Goal: Information Seeking & Learning: Compare options

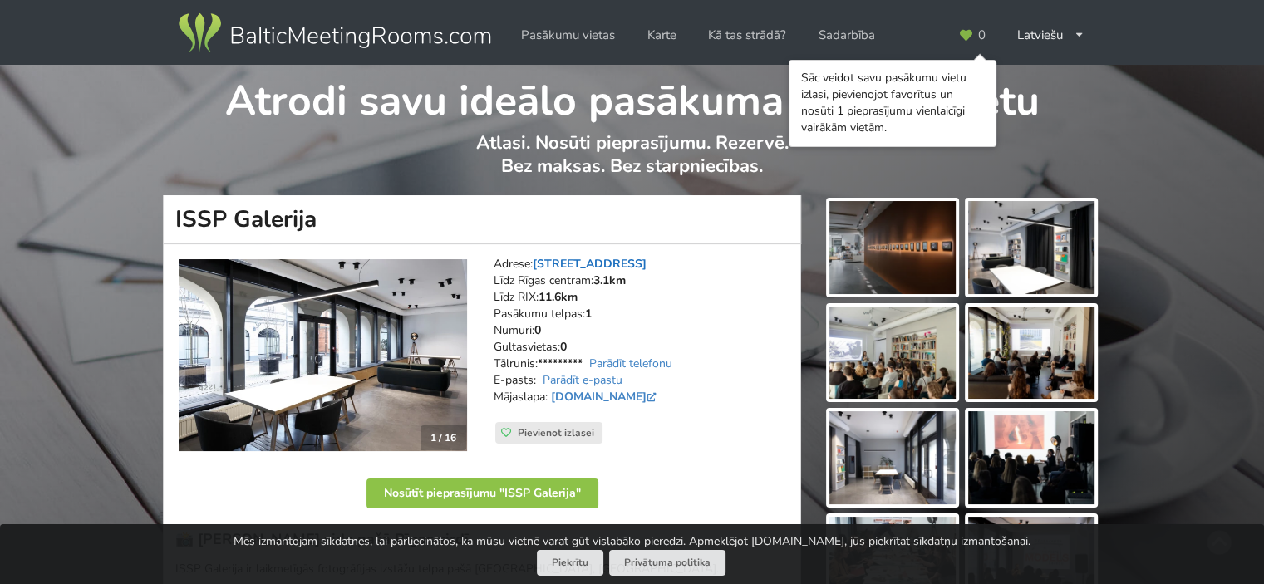
click at [645, 258] on link "Marijas iela 13 k-3, Rīga" at bounding box center [590, 264] width 114 height 16
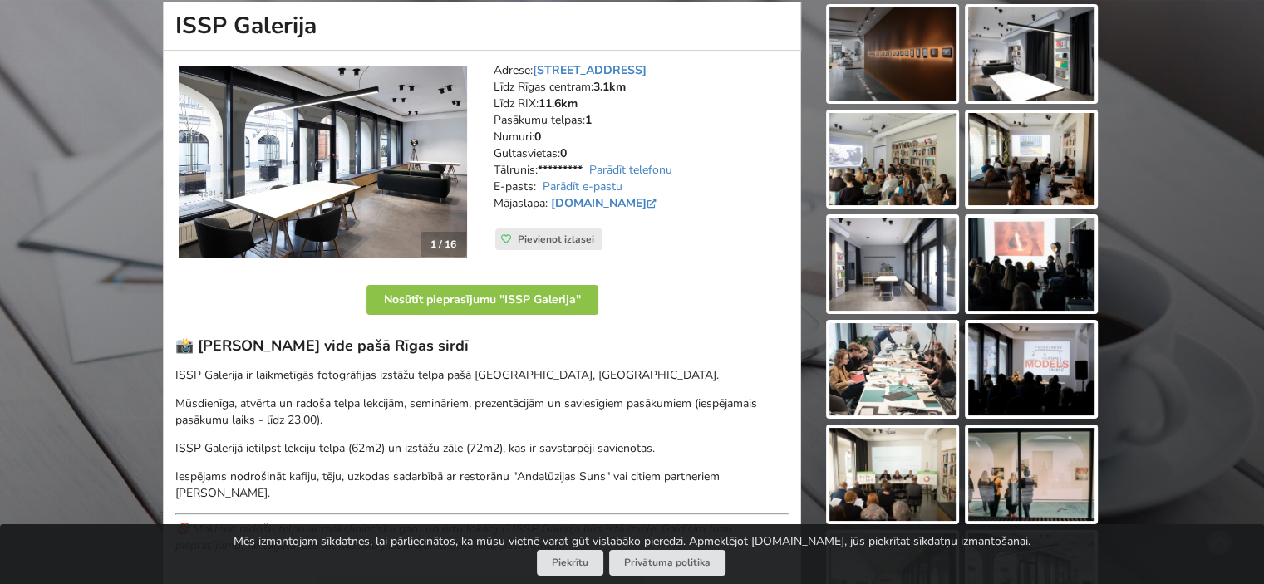
scroll to position [66, 0]
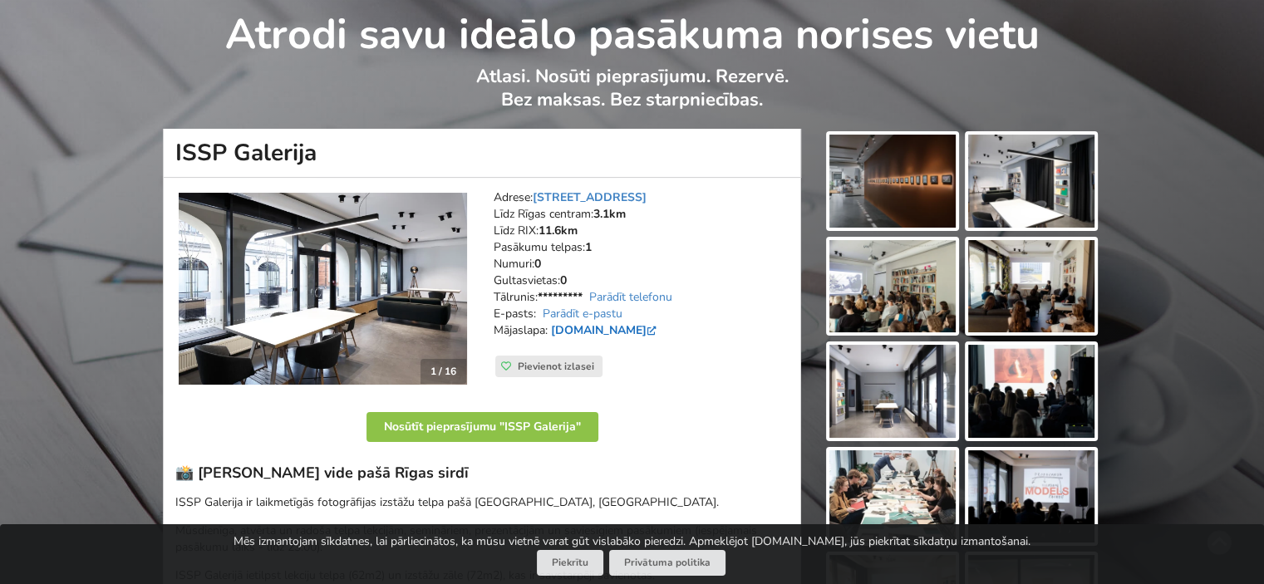
click at [566, 334] on link "issp.lv" at bounding box center [605, 331] width 109 height 16
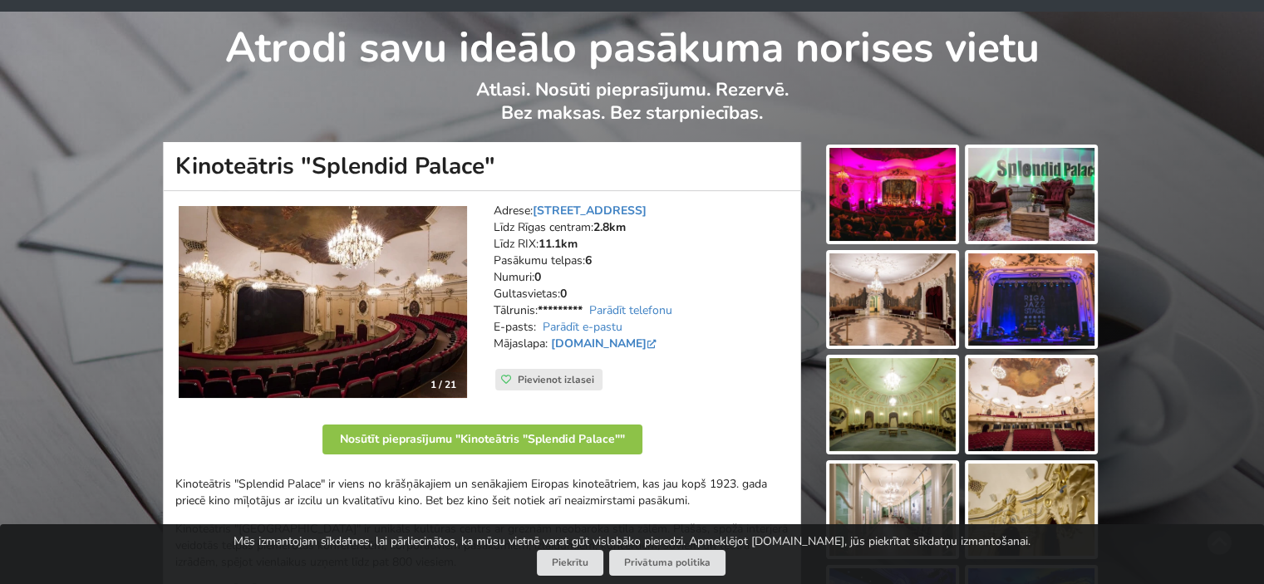
scroll to position [83, 0]
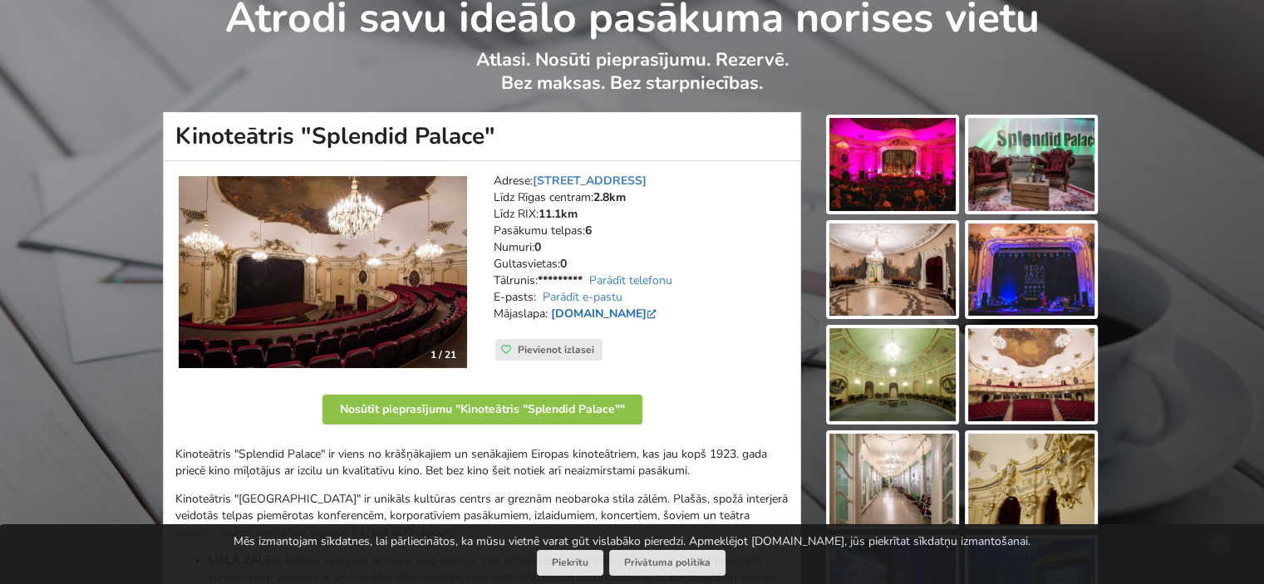
click at [654, 309] on link "[DOMAIN_NAME]" at bounding box center [605, 314] width 109 height 16
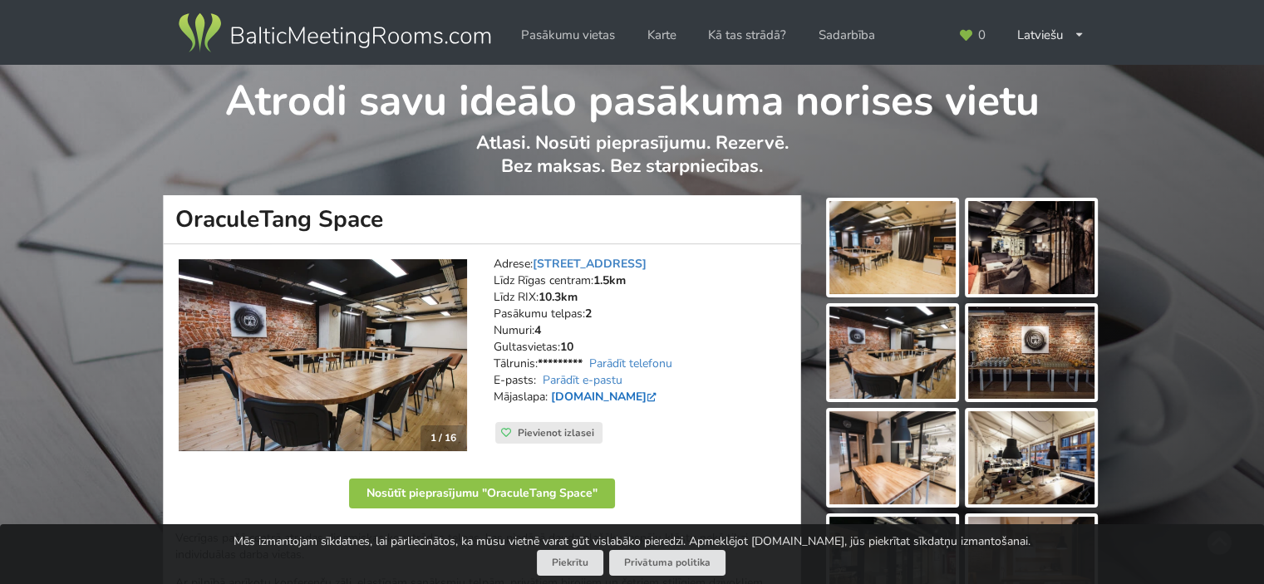
click at [617, 398] on link "www.oraculetangspace.lv" at bounding box center [605, 397] width 109 height 16
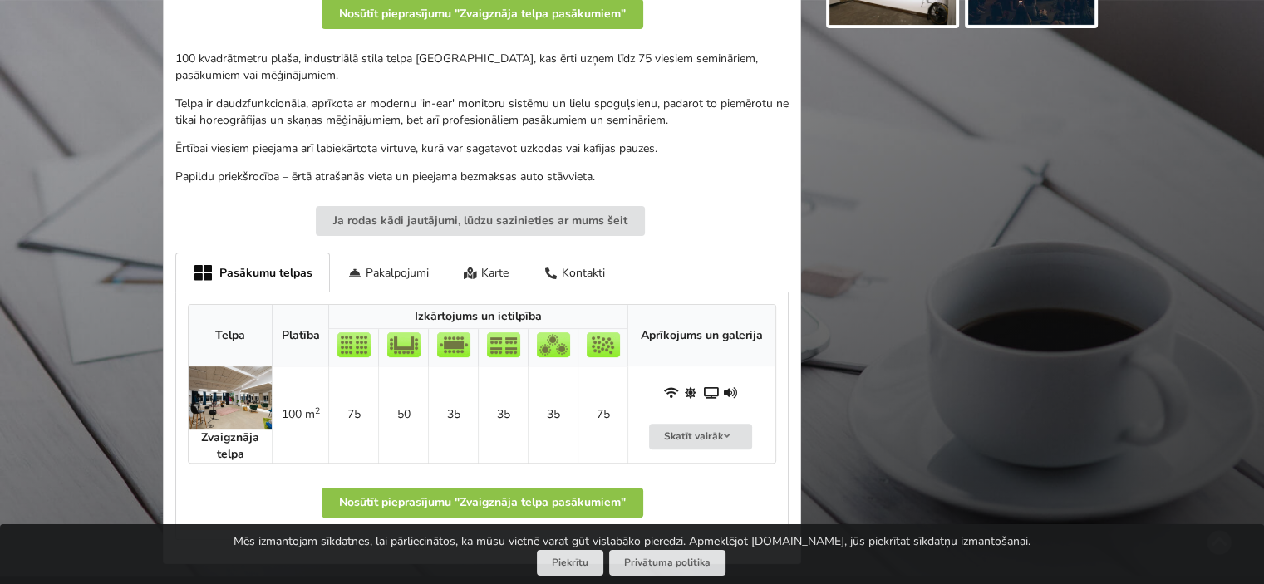
scroll to position [499, 0]
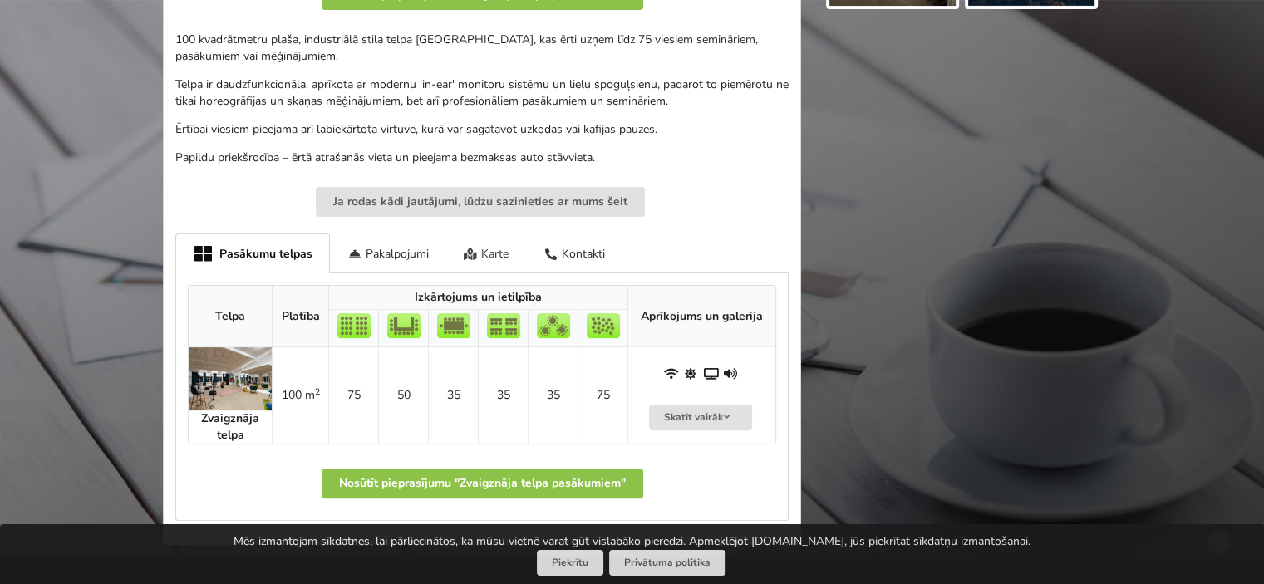
click at [489, 251] on div "Karte" at bounding box center [486, 253] width 81 height 39
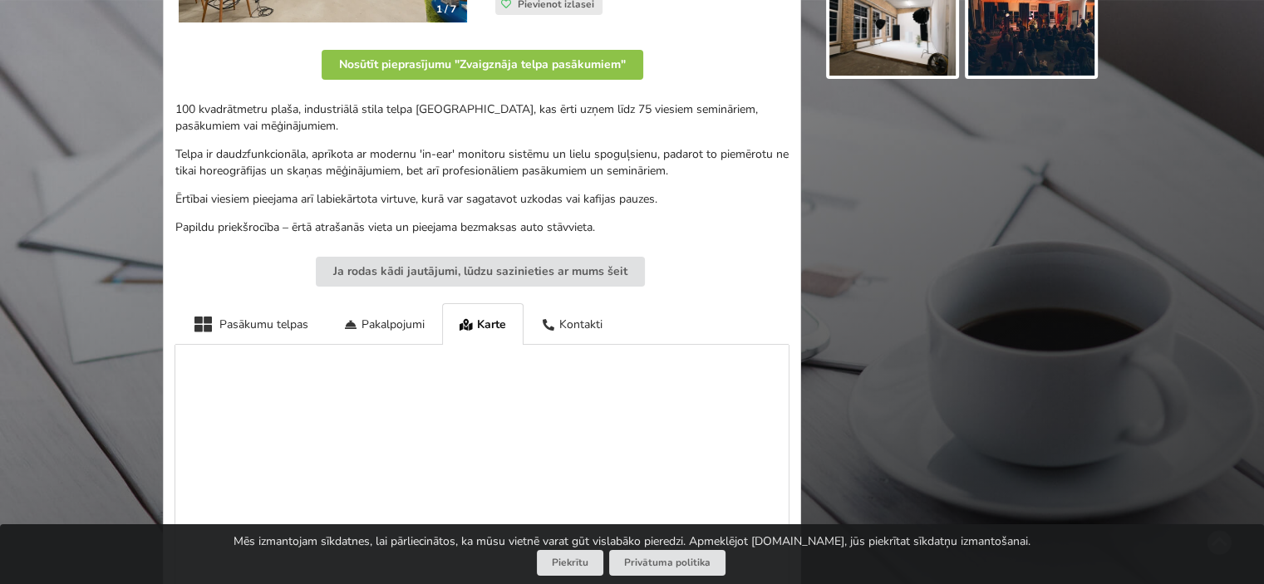
scroll to position [249, 0]
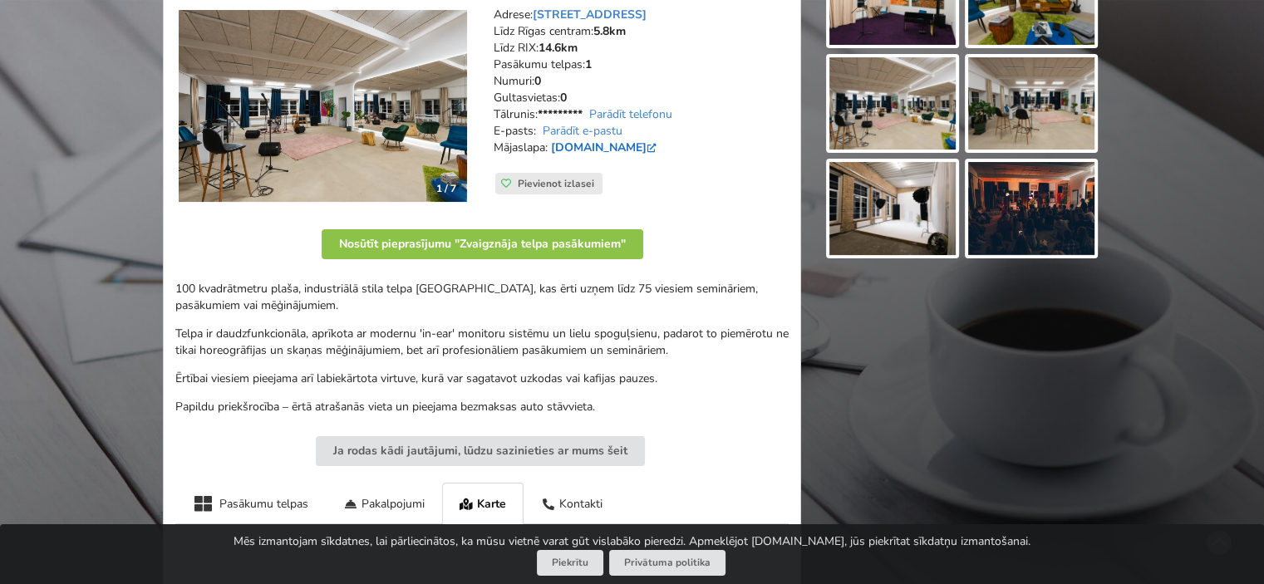
click at [599, 143] on link "www.bluebubble.lv" at bounding box center [605, 148] width 109 height 16
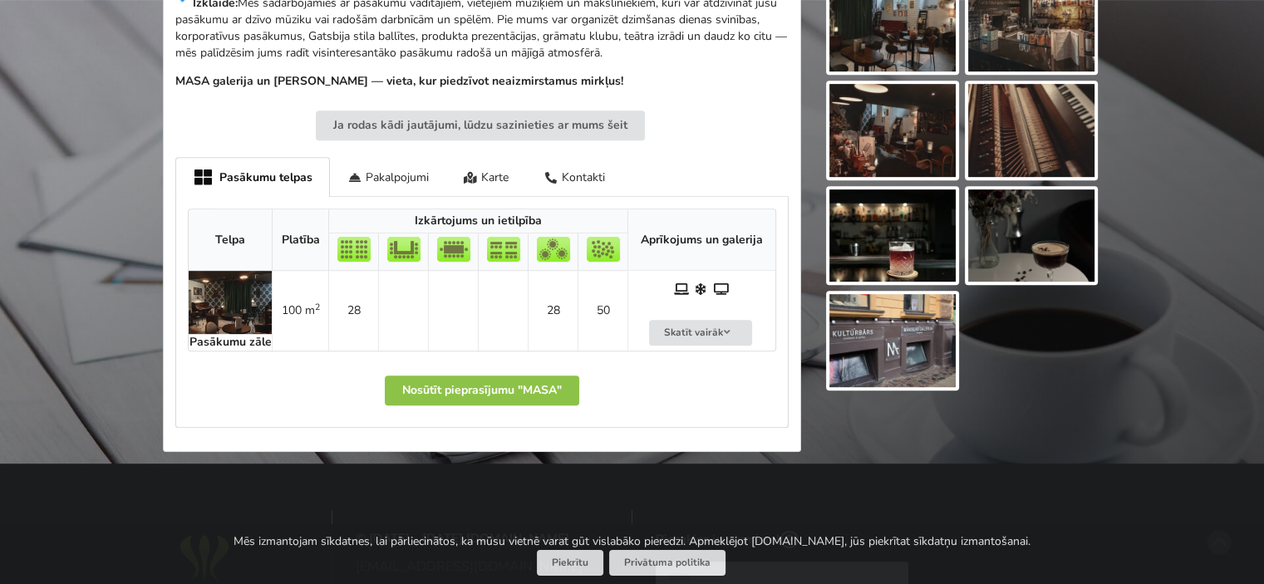
scroll to position [748, 0]
click at [491, 174] on div "Karte" at bounding box center [486, 176] width 81 height 39
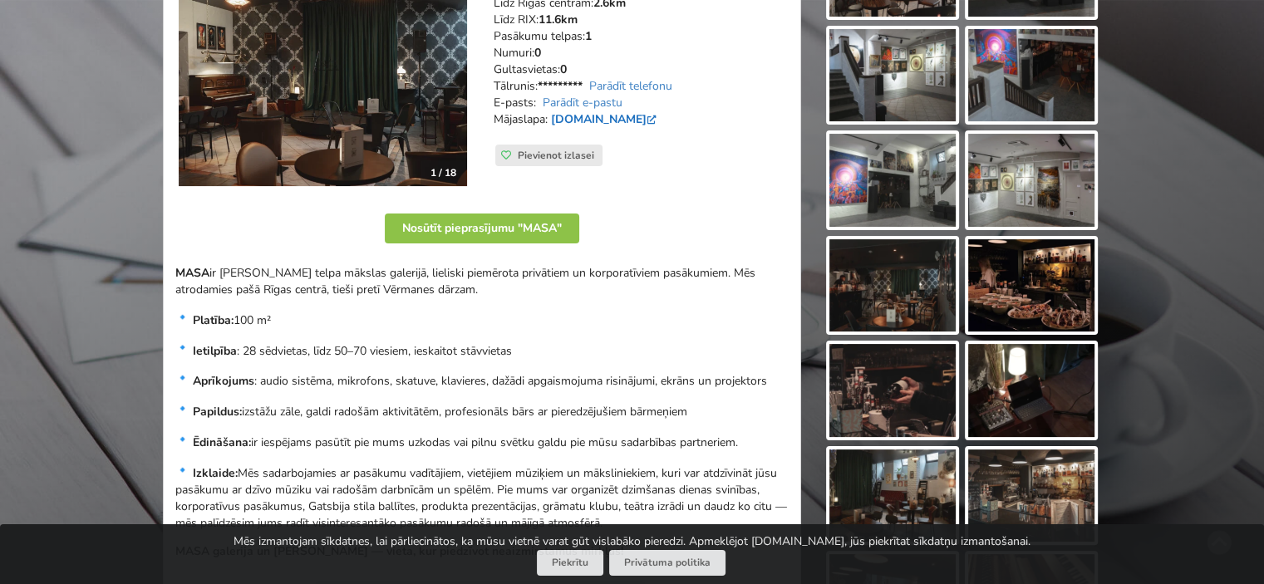
scroll to position [249, 0]
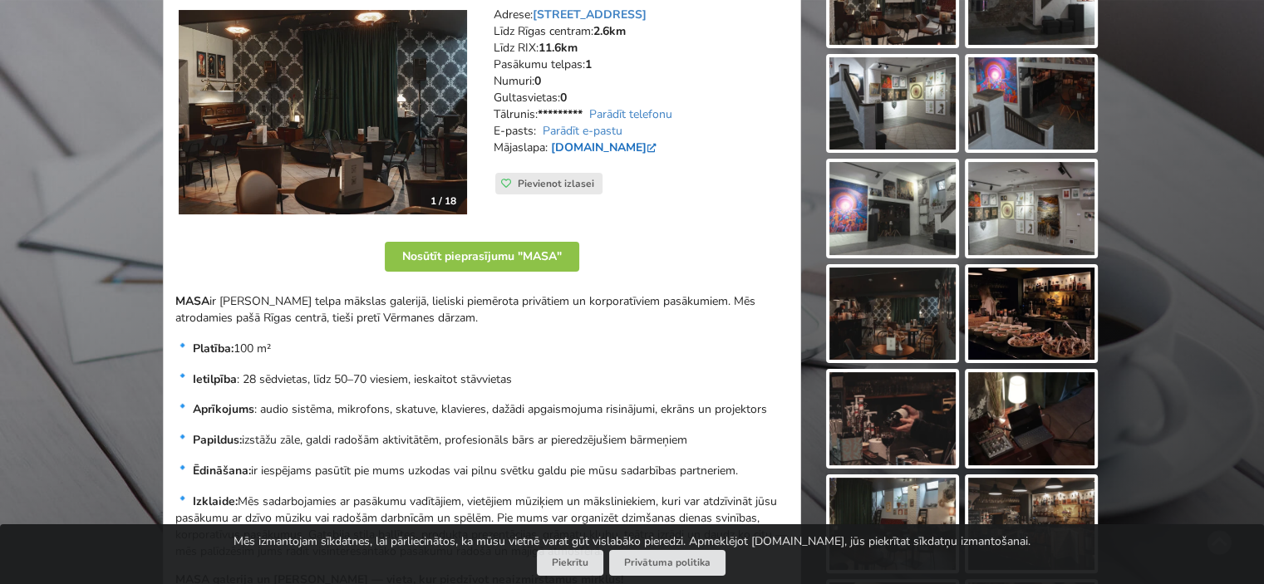
click at [587, 150] on link "masastudija.com" at bounding box center [605, 148] width 109 height 16
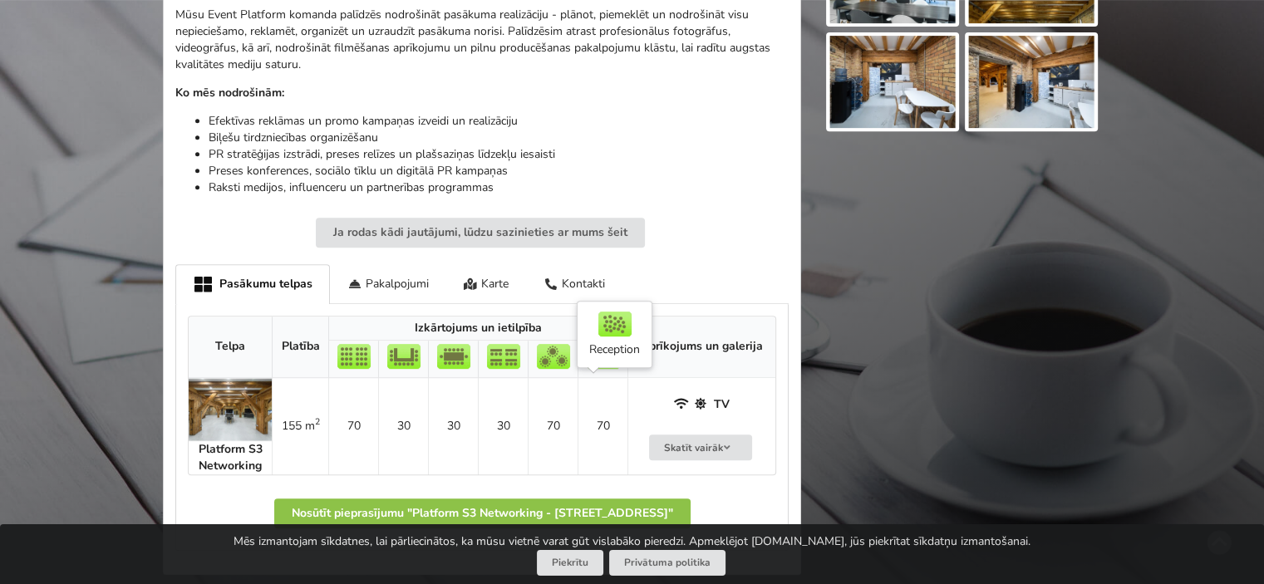
scroll to position [665, 0]
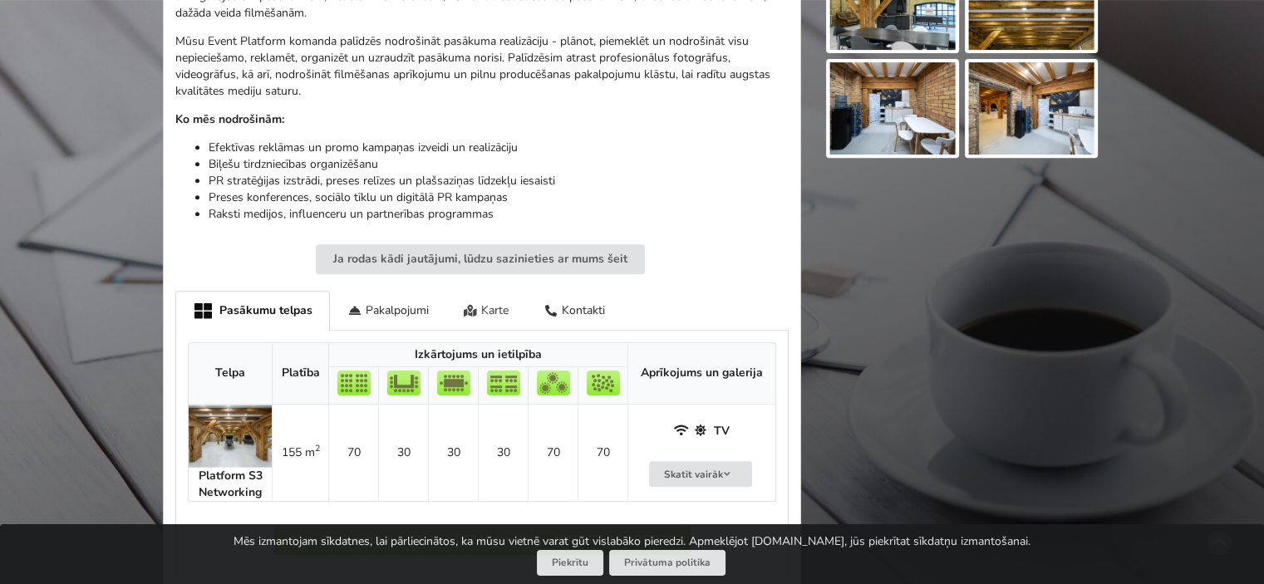
click at [479, 326] on div "Karte" at bounding box center [486, 310] width 81 height 39
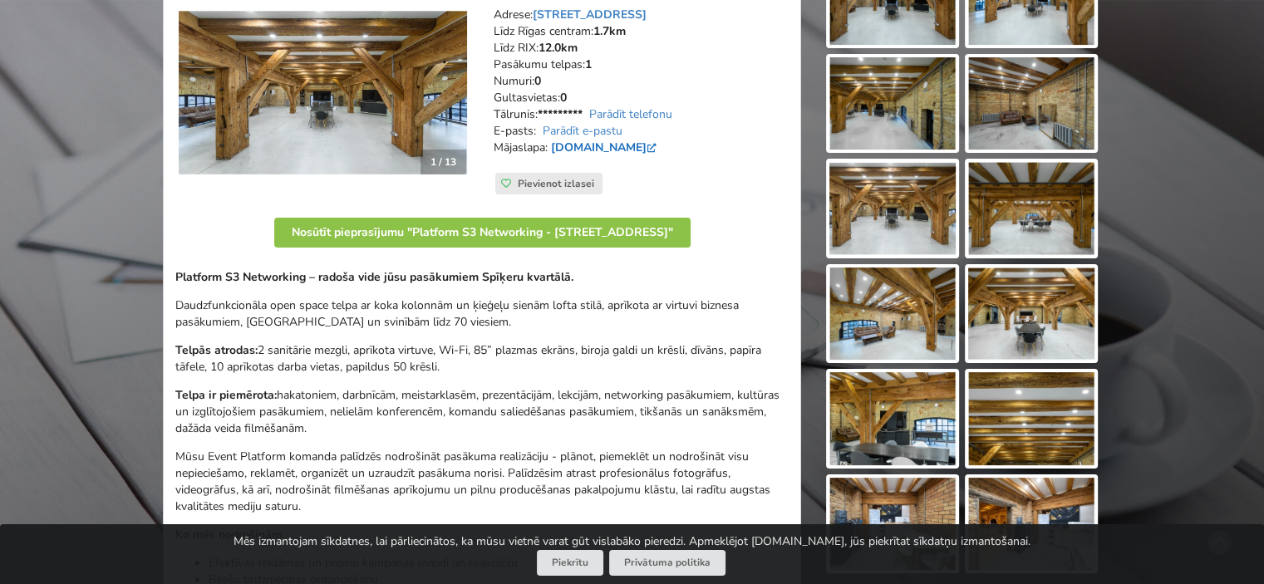
scroll to position [249, 0]
click at [596, 149] on link "[DOMAIN_NAME]" at bounding box center [605, 148] width 109 height 16
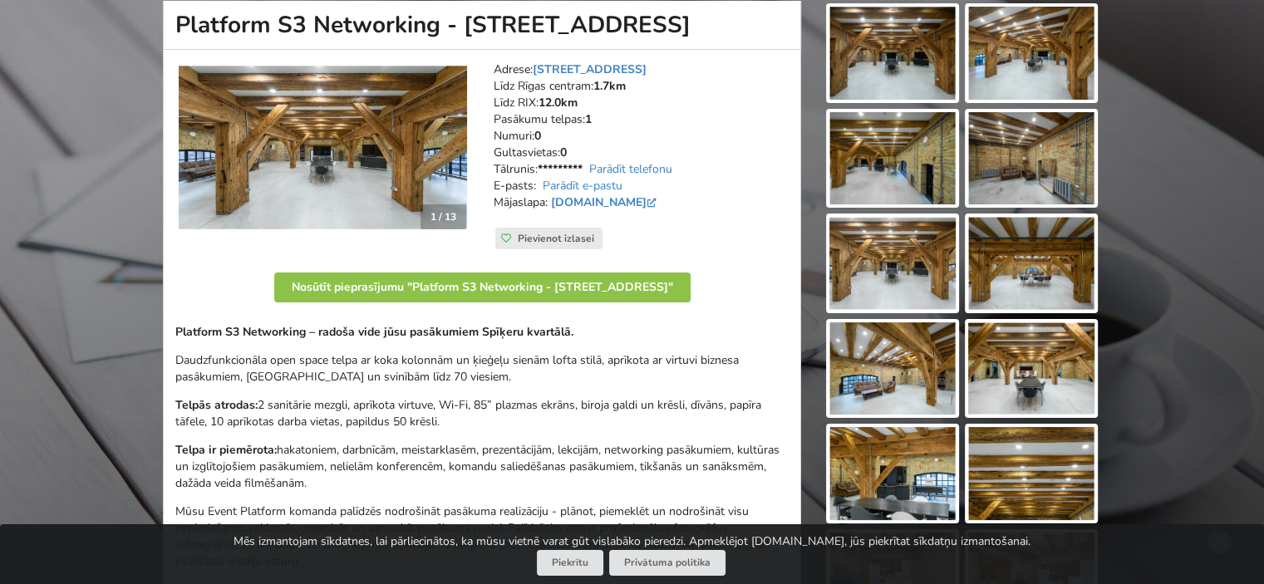
scroll to position [166, 0]
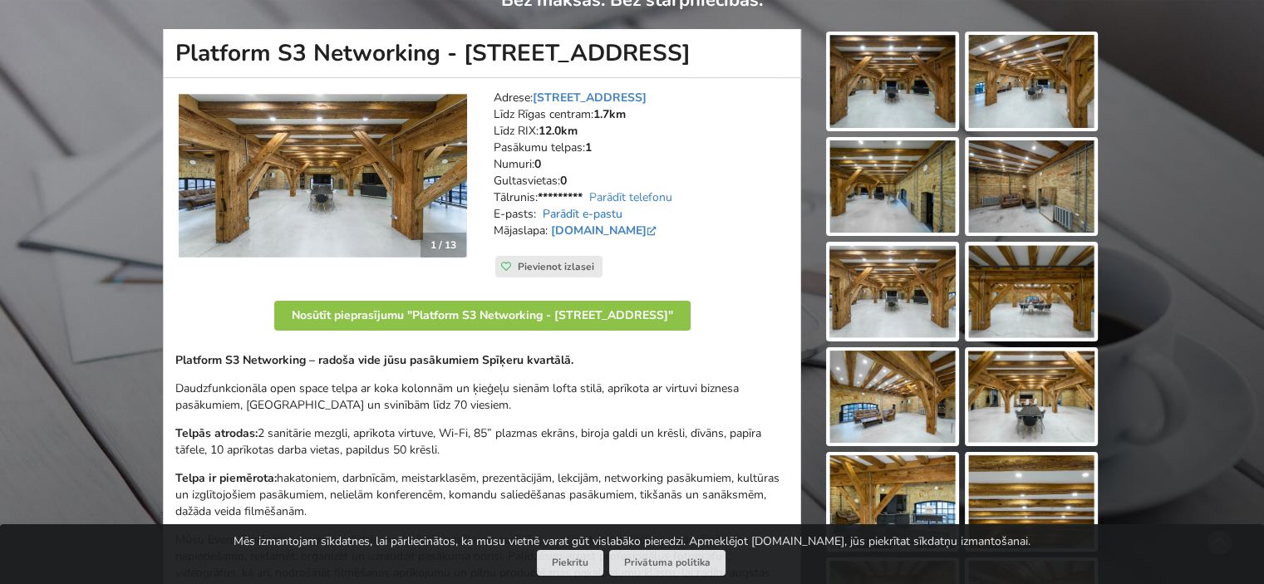
click at [594, 209] on link "Parādīt e-pastu" at bounding box center [583, 214] width 80 height 16
click at [603, 199] on link "Parādīt telefonu" at bounding box center [630, 198] width 83 height 16
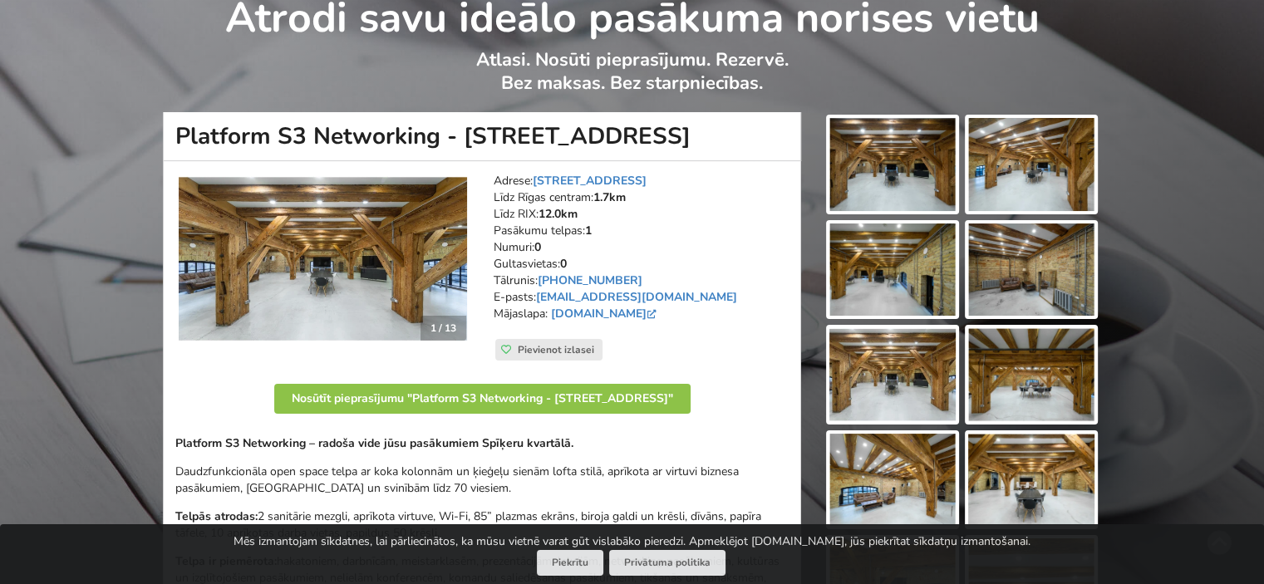
scroll to position [0, 0]
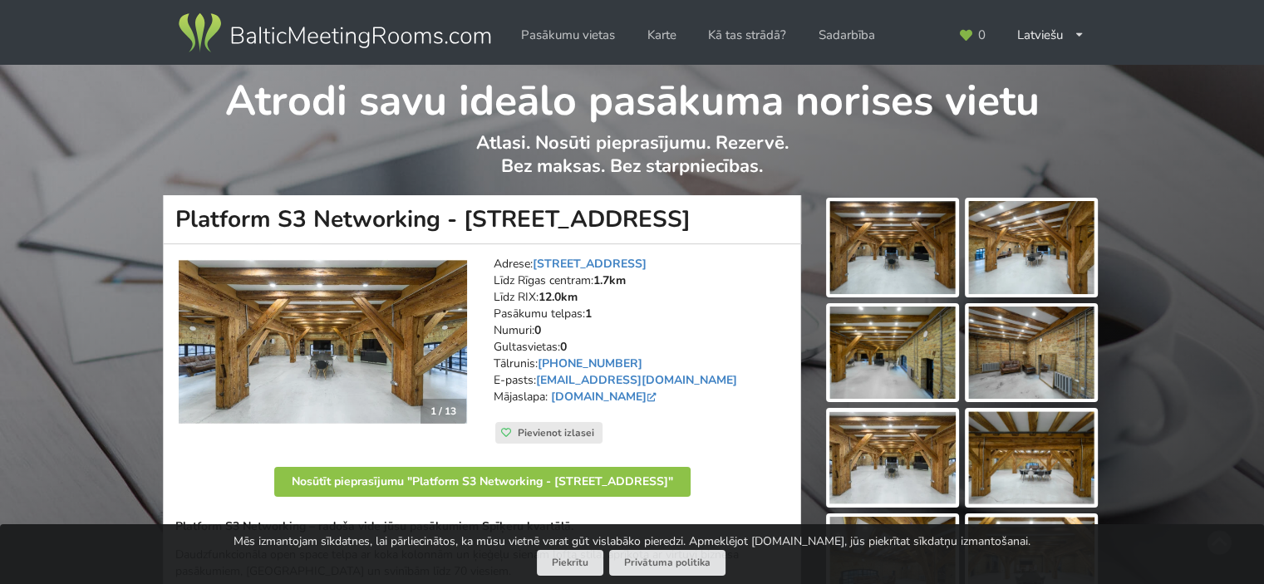
drag, startPoint x: 186, startPoint y: 232, endPoint x: 431, endPoint y: 217, distance: 245.7
click at [431, 217] on h1 "Platform S3 Networking - Spīķeru iela 3" at bounding box center [482, 219] width 638 height 49
drag, startPoint x: 623, startPoint y: 224, endPoint x: 130, endPoint y: 209, distance: 493.1
copy h1 "Platform S3 Networking - Spīķeru iela 3"
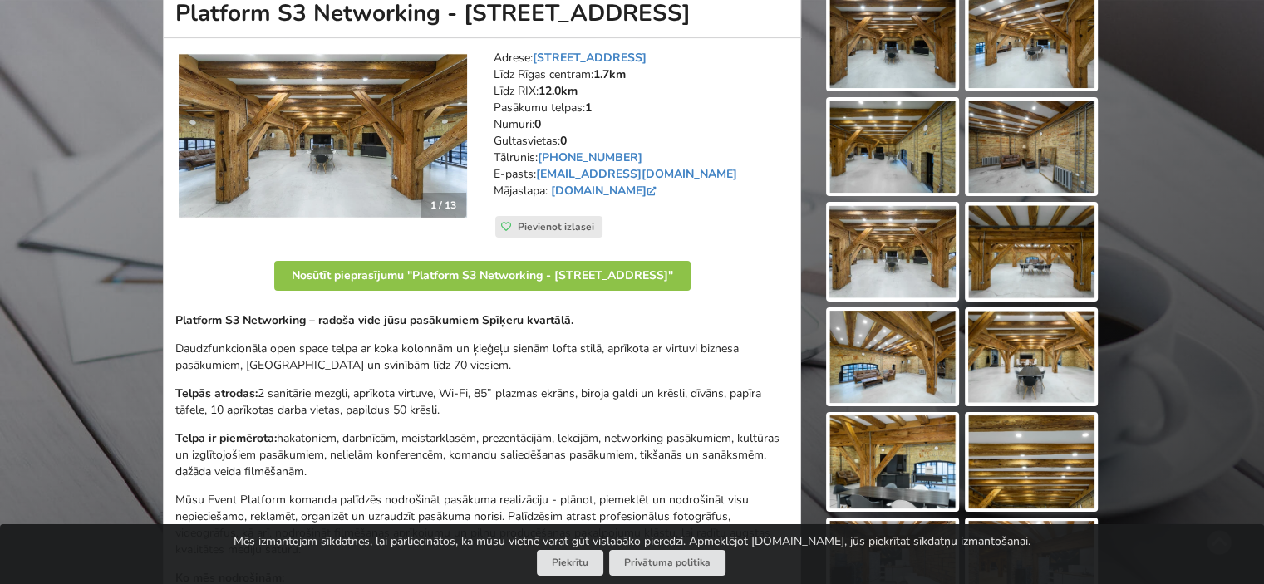
scroll to position [83, 0]
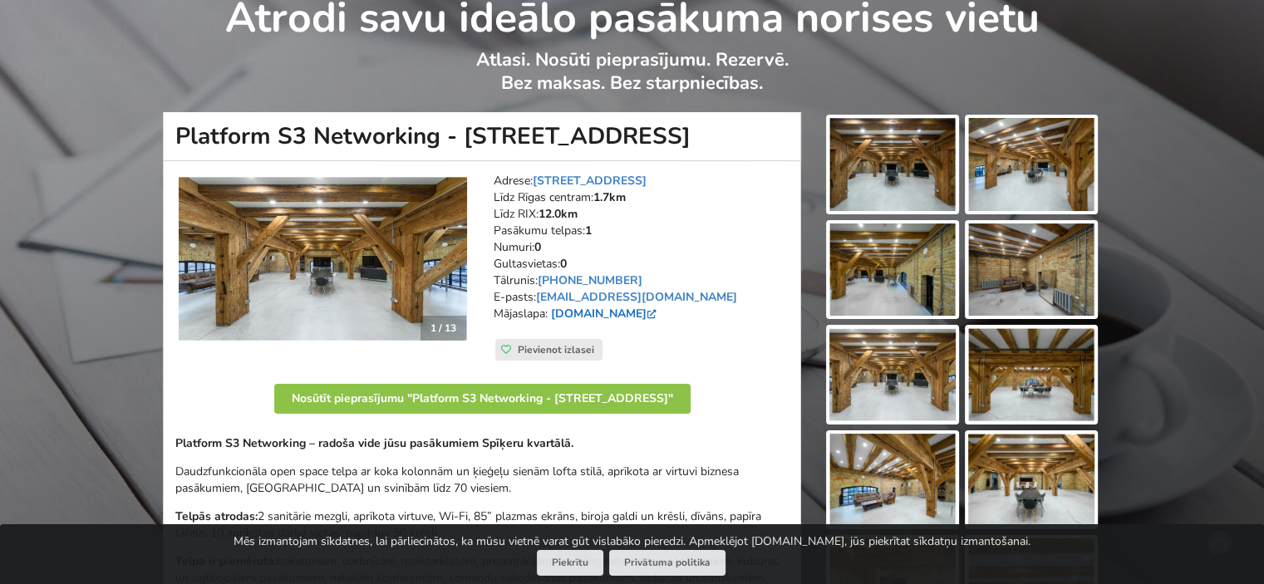
click at [598, 318] on link "www.facebook.com" at bounding box center [605, 314] width 109 height 16
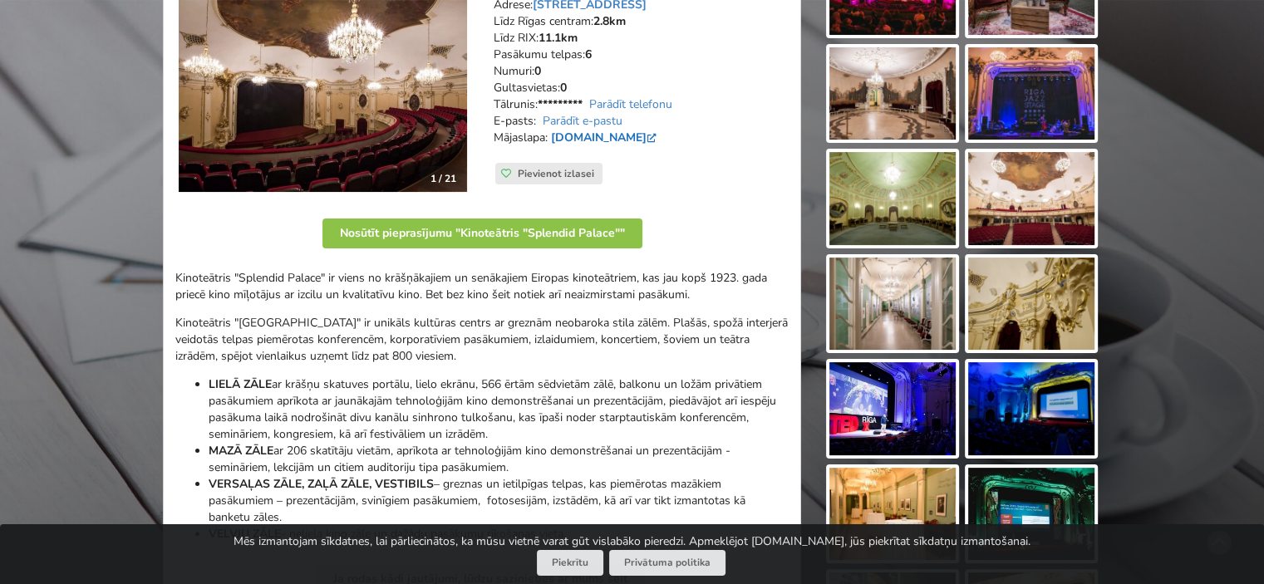
scroll to position [249, 0]
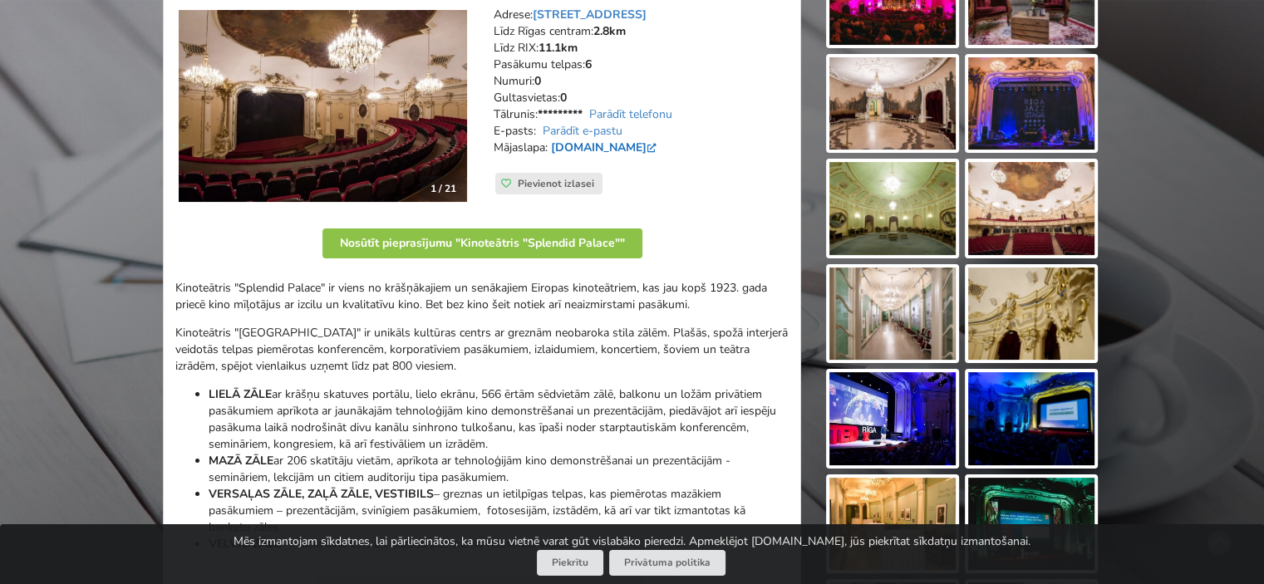
click at [606, 145] on link "www.splendidpalace.lv" at bounding box center [605, 148] width 109 height 16
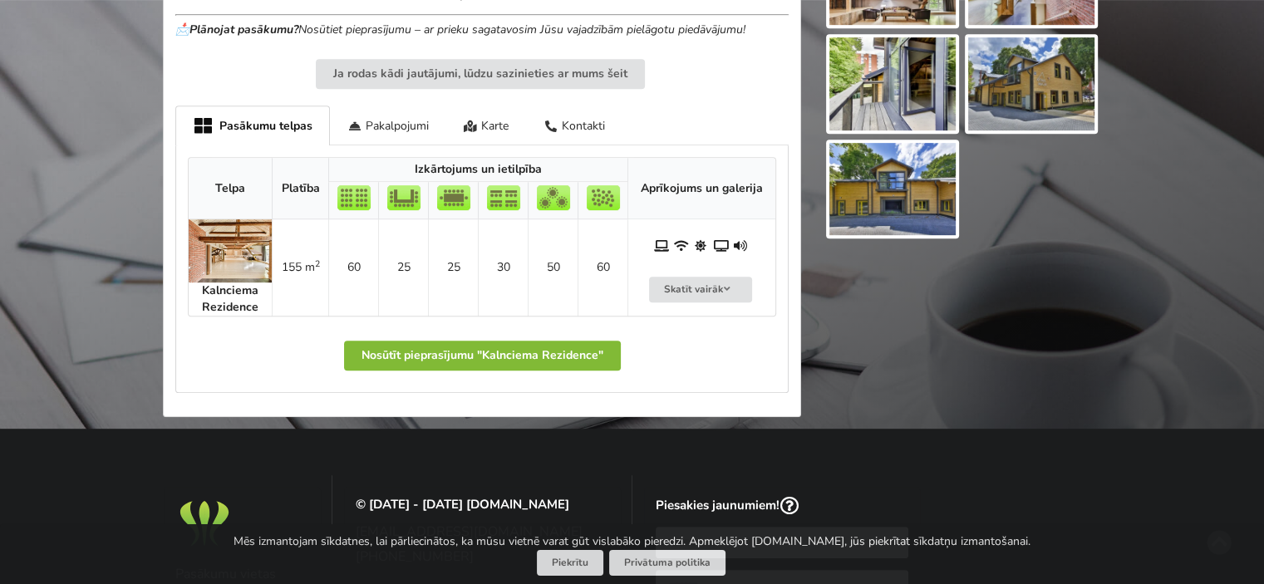
scroll to position [831, 0]
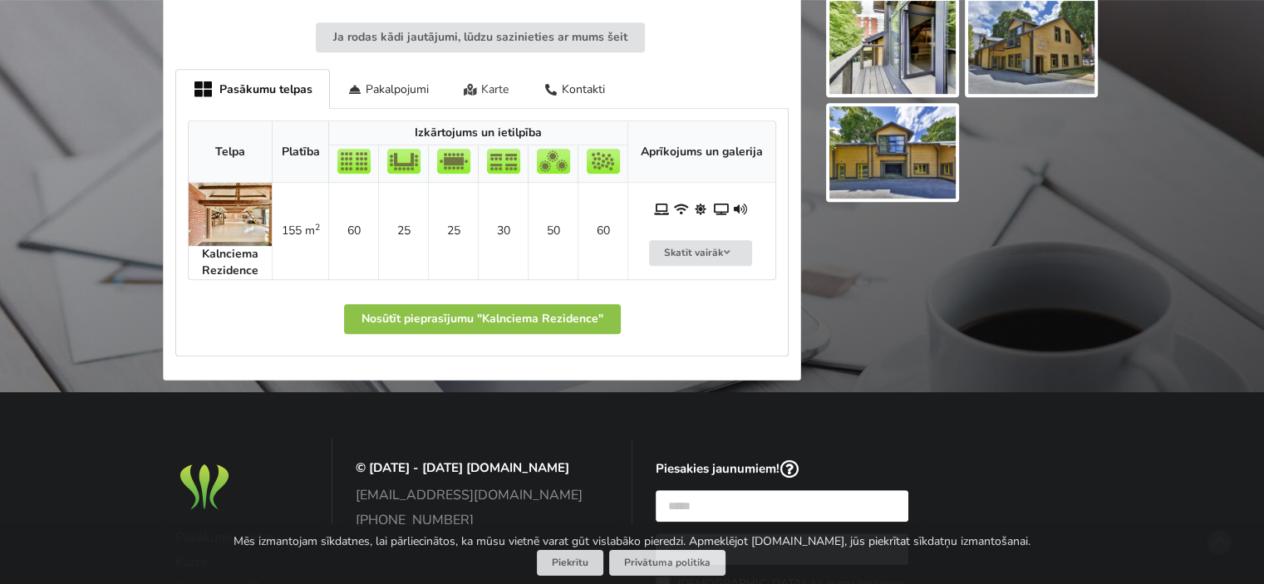
click at [465, 90] on icon at bounding box center [471, 90] width 14 height 12
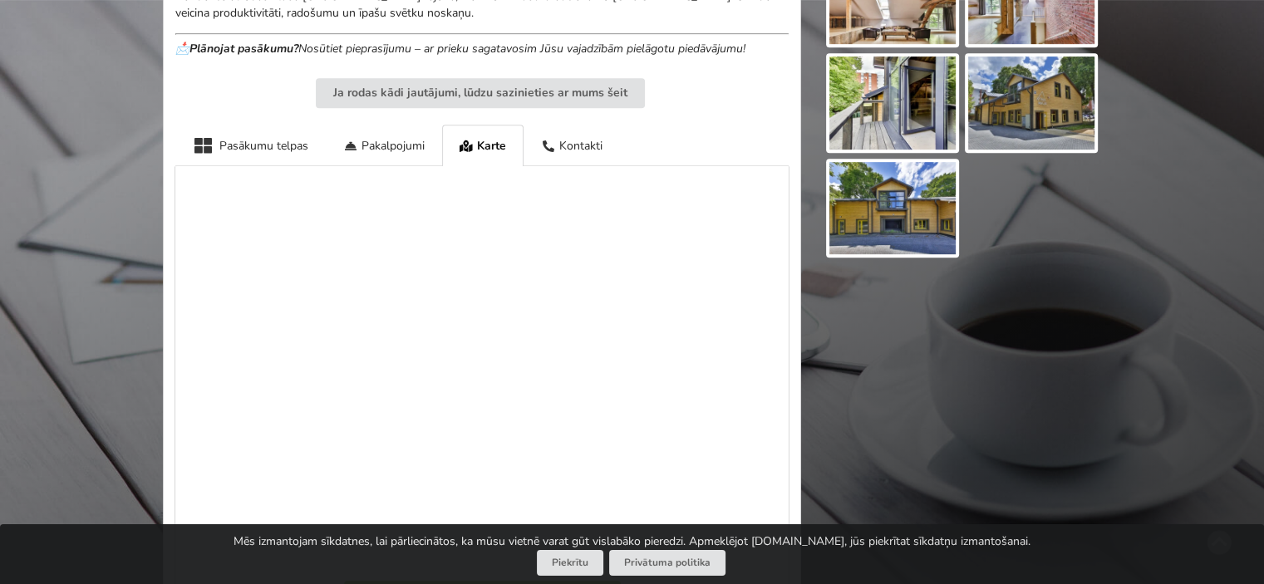
scroll to position [748, 0]
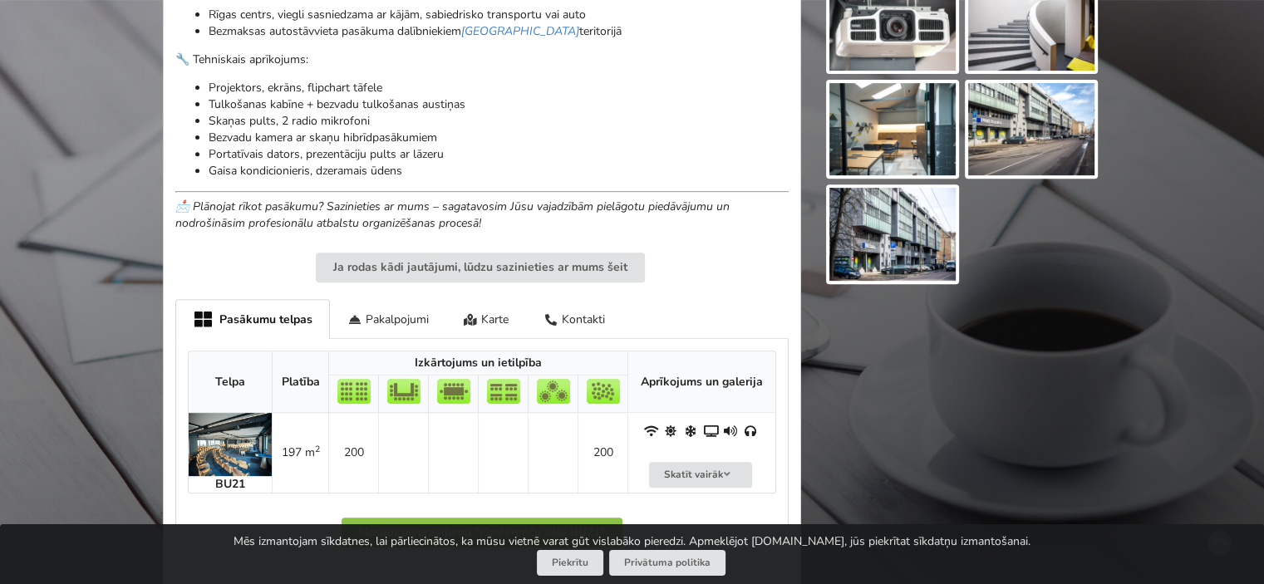
scroll to position [665, 0]
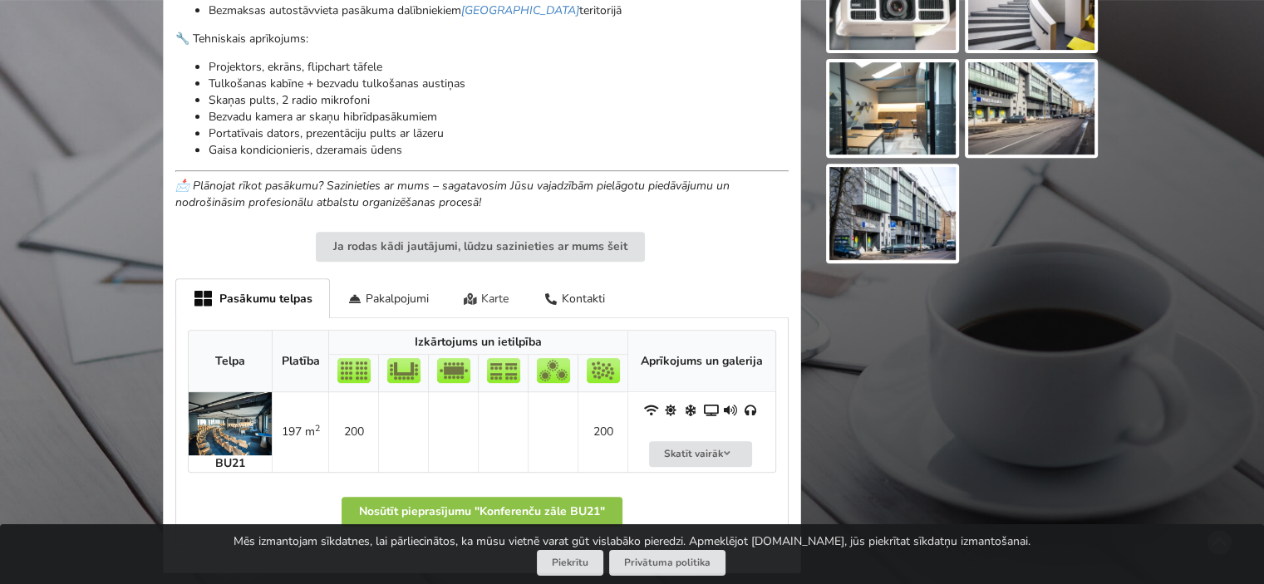
click at [470, 296] on icon at bounding box center [471, 299] width 14 height 12
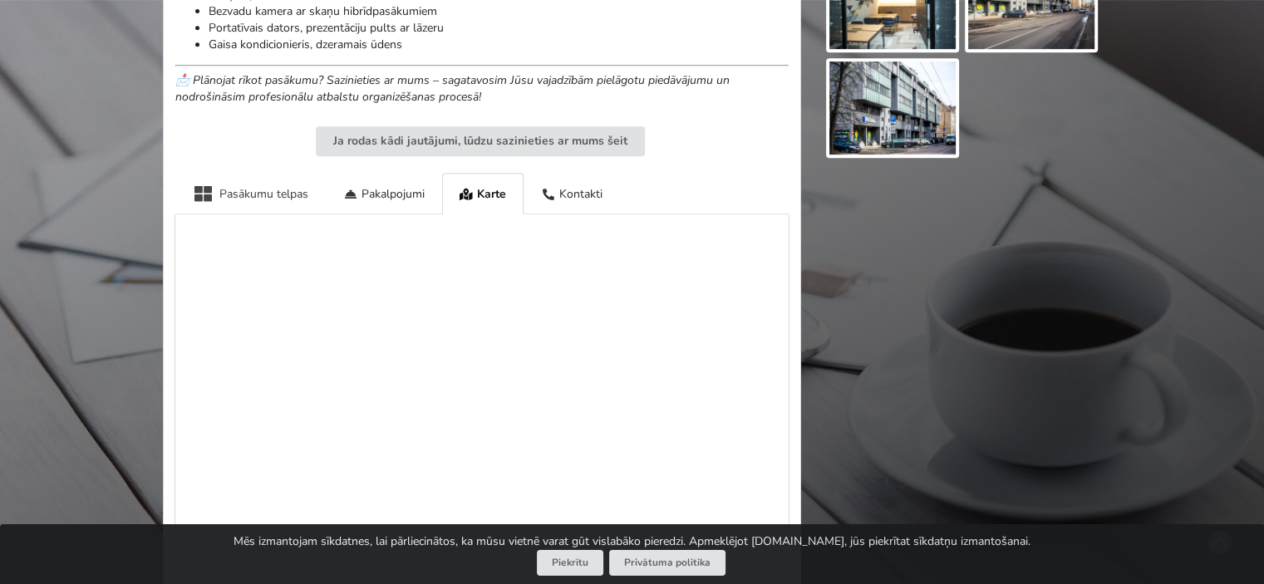
scroll to position [831, 0]
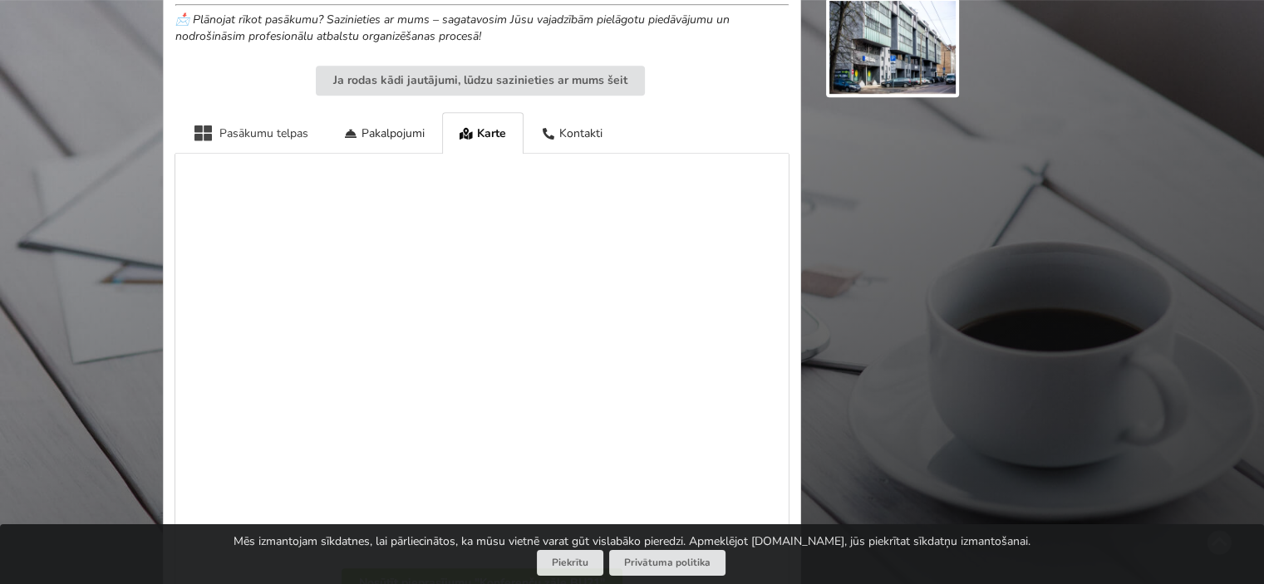
click at [266, 135] on div "Pasākumu telpas" at bounding box center [250, 132] width 150 height 41
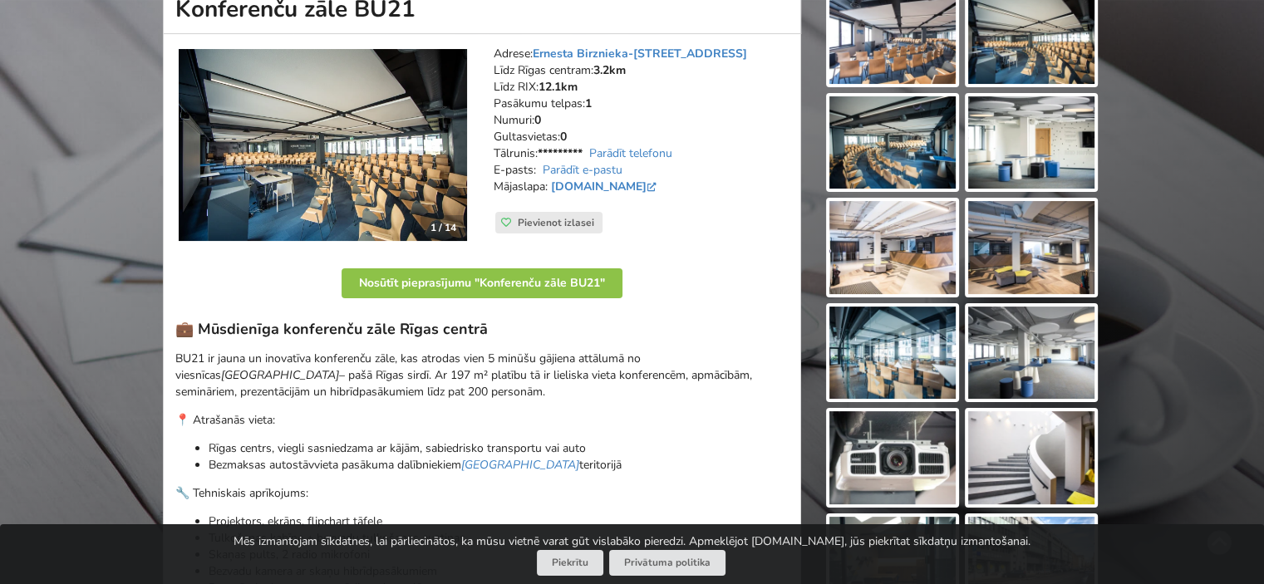
scroll to position [166, 0]
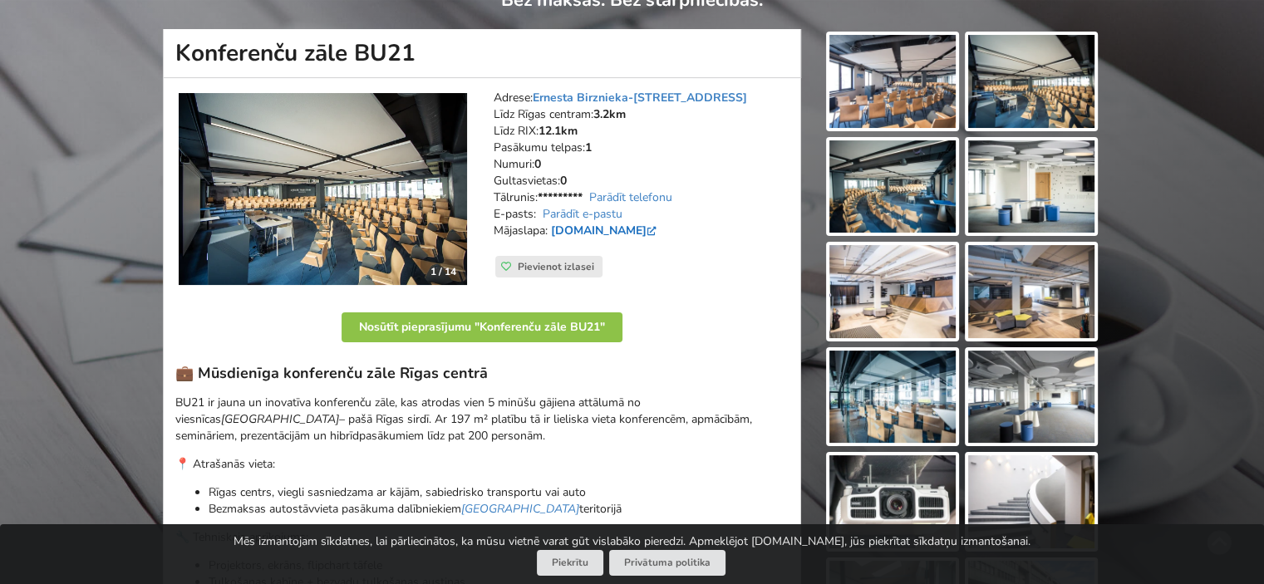
click at [597, 235] on link "mercure-riga.com" at bounding box center [605, 231] width 109 height 16
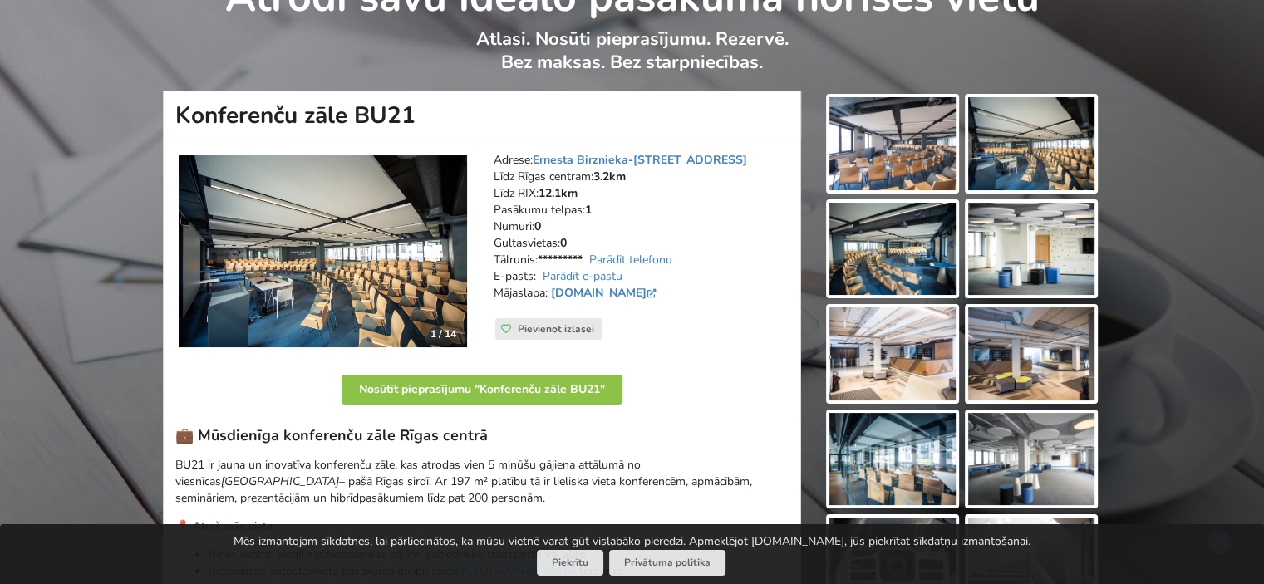
scroll to position [0, 0]
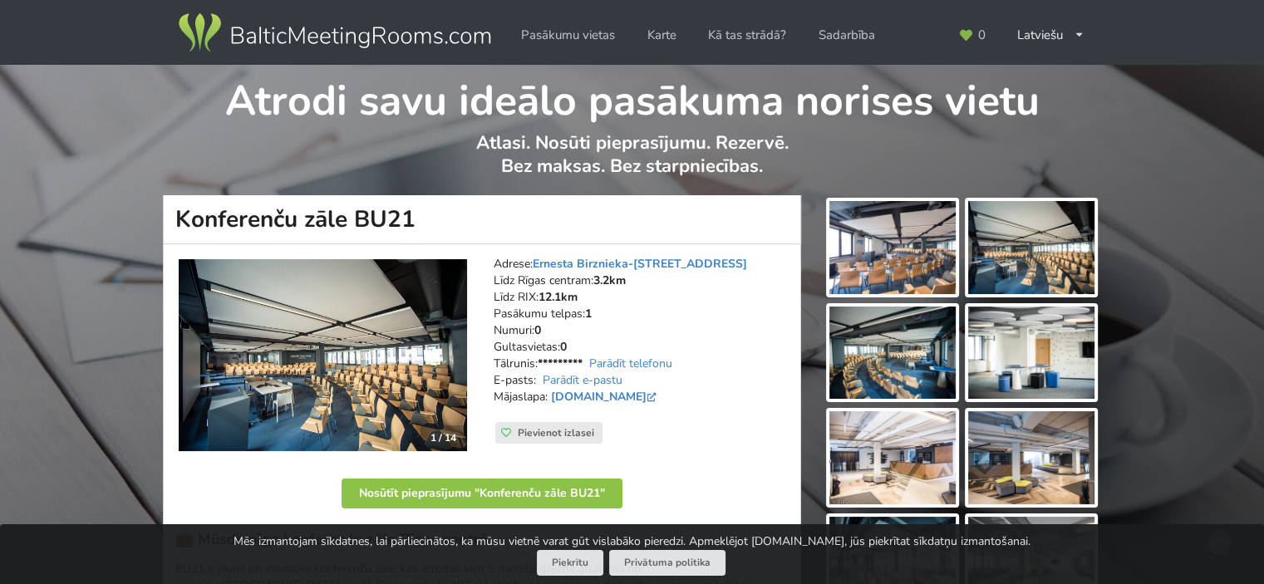
click at [442, 219] on h1 "Konferenču zāle BU21" at bounding box center [482, 219] width 638 height 49
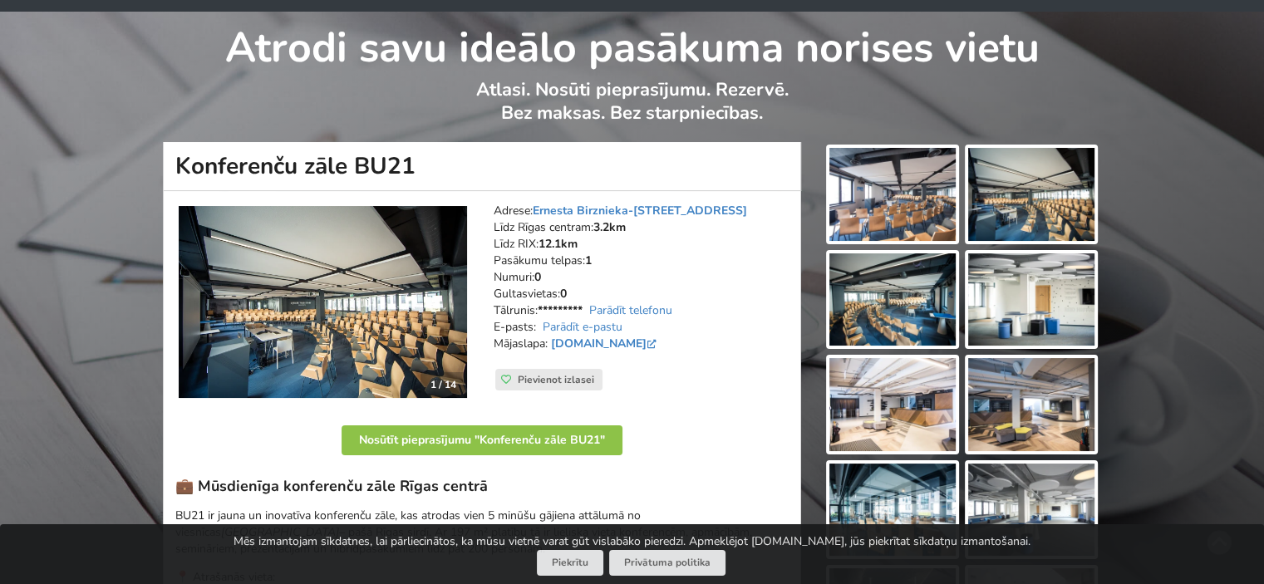
scroll to position [83, 0]
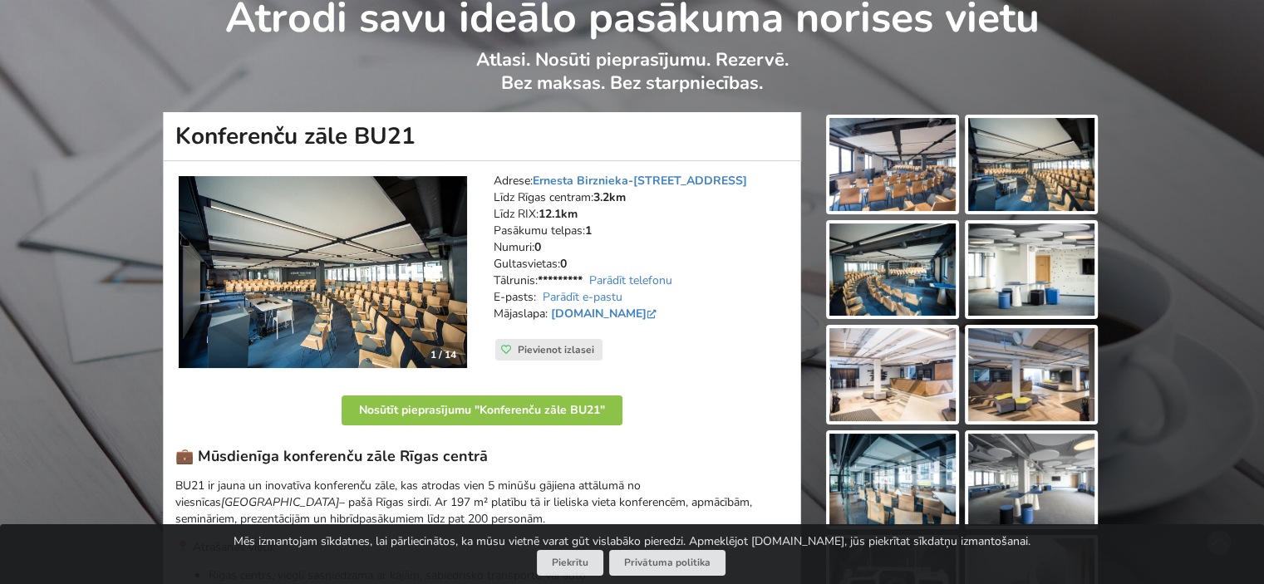
drag, startPoint x: 183, startPoint y: 147, endPoint x: 163, endPoint y: 132, distance: 24.9
click at [163, 132] on h1 "Konferenču zāle BU21" at bounding box center [482, 136] width 638 height 49
copy h1 "Konferenču zāle BU21"
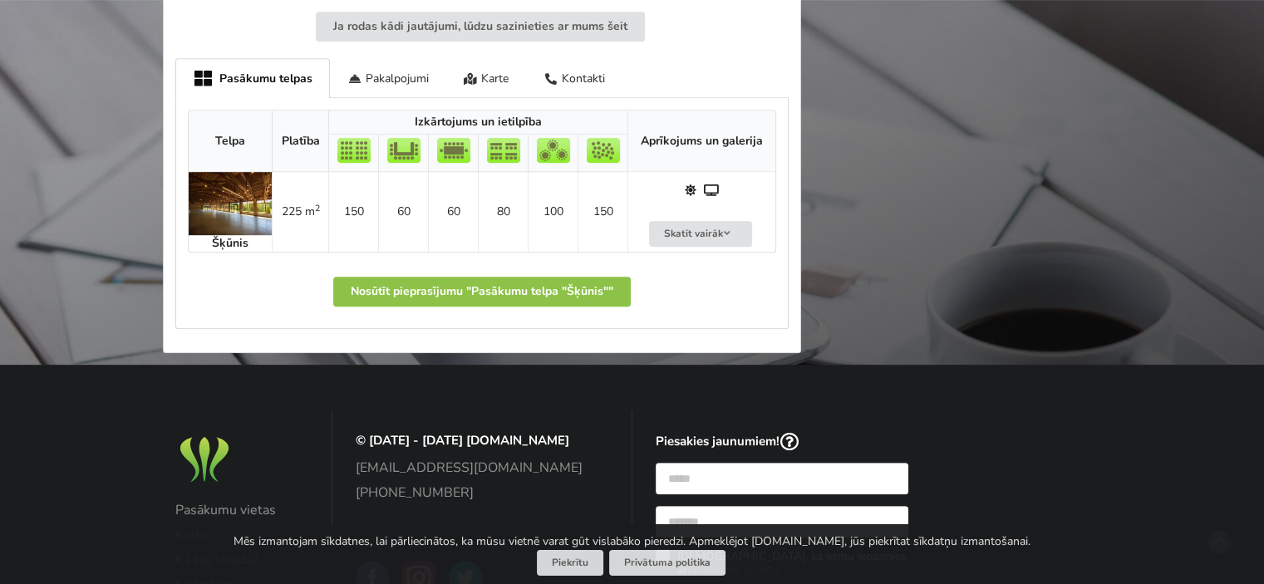
scroll to position [748, 0]
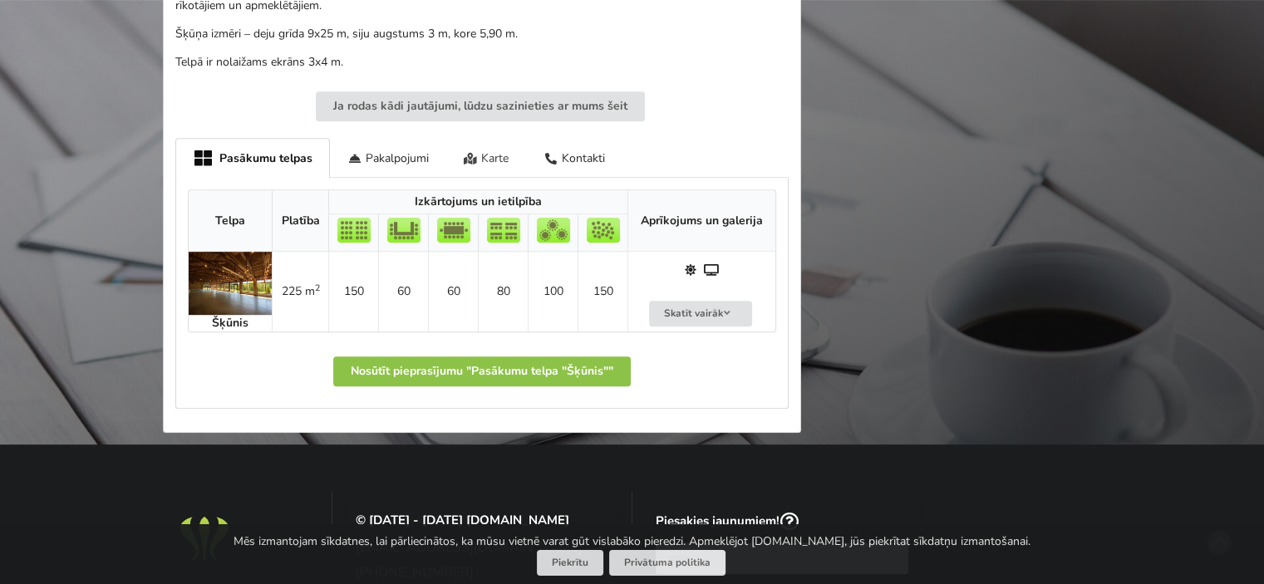
click at [503, 145] on div "Karte" at bounding box center [486, 157] width 81 height 39
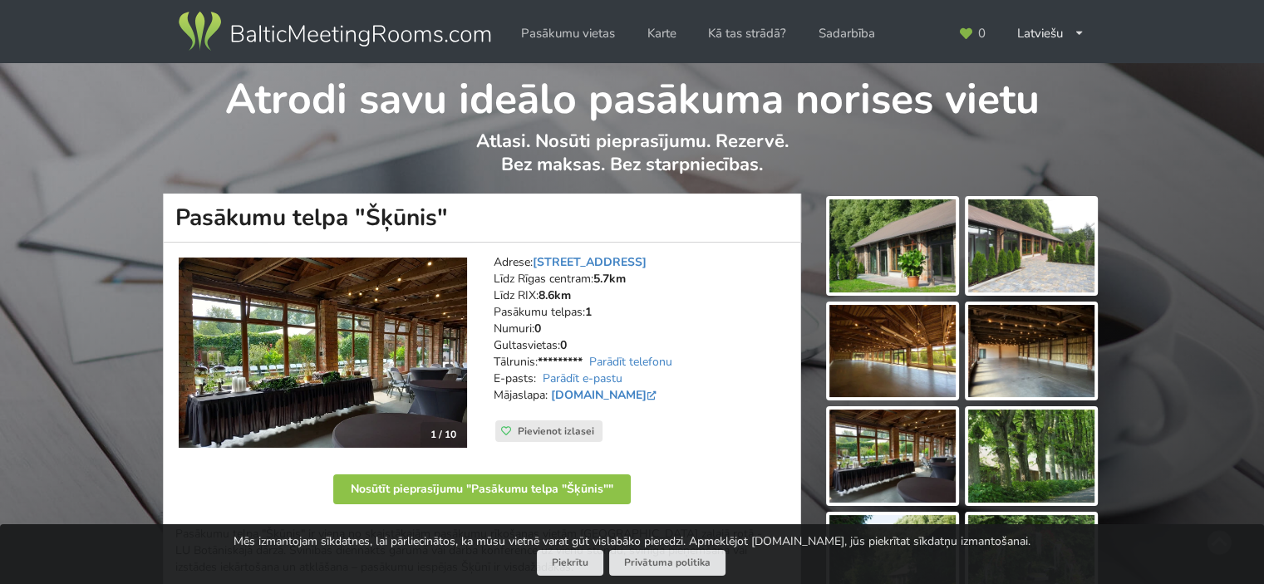
scroll to position [0, 0]
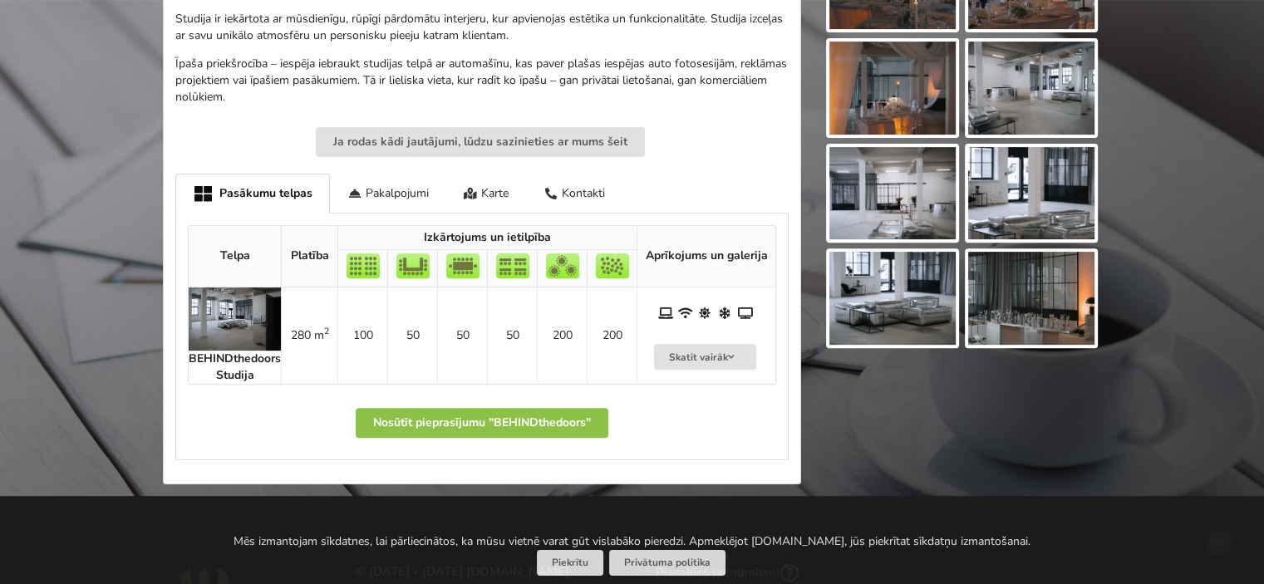
scroll to position [582, 0]
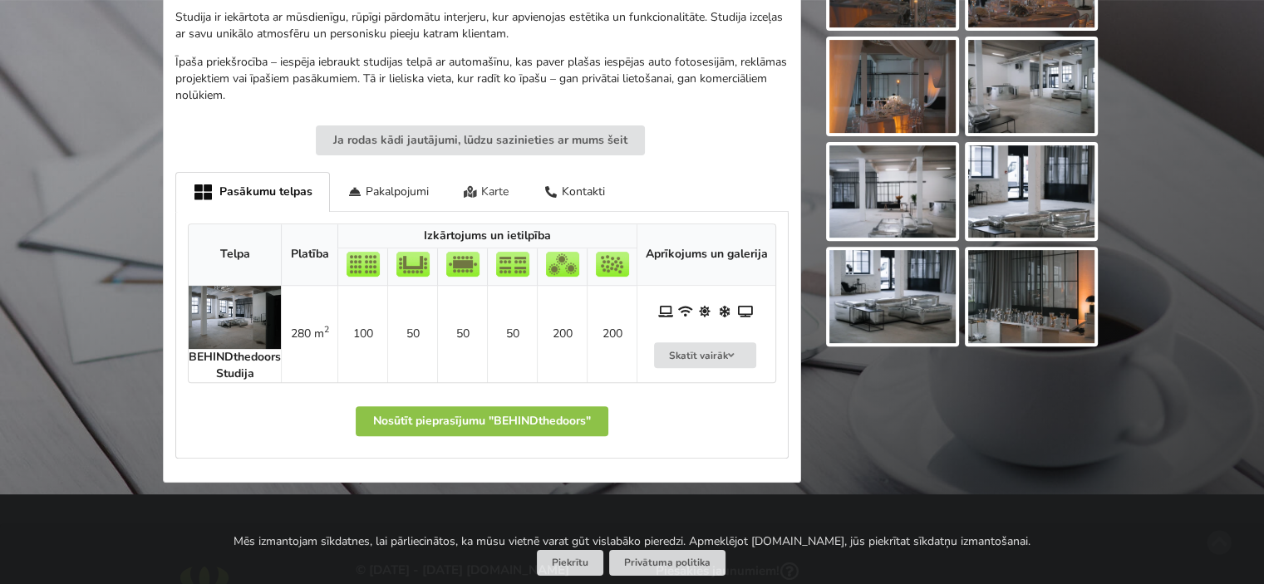
click at [489, 189] on div "Karte" at bounding box center [486, 191] width 81 height 39
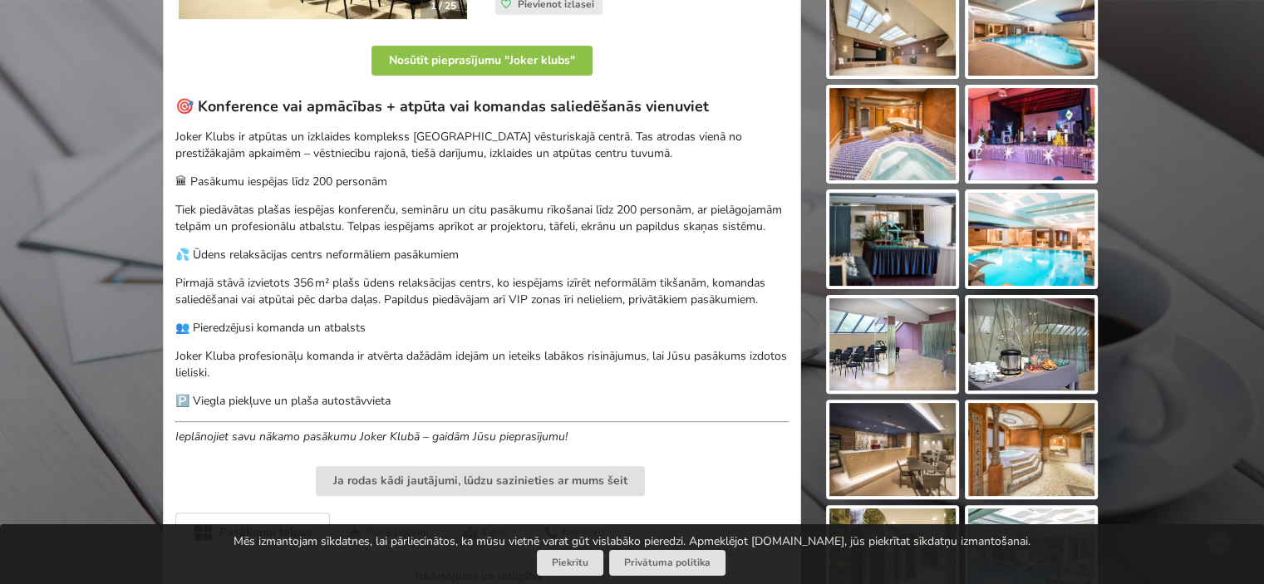
scroll to position [582, 0]
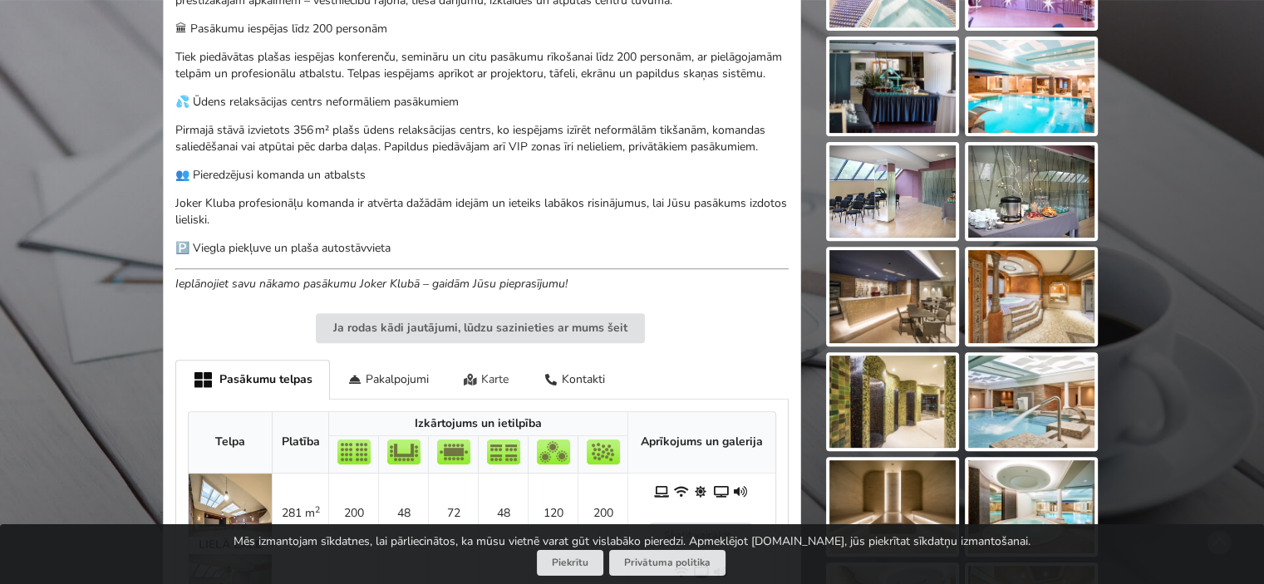
click at [480, 375] on div "Karte" at bounding box center [486, 379] width 81 height 39
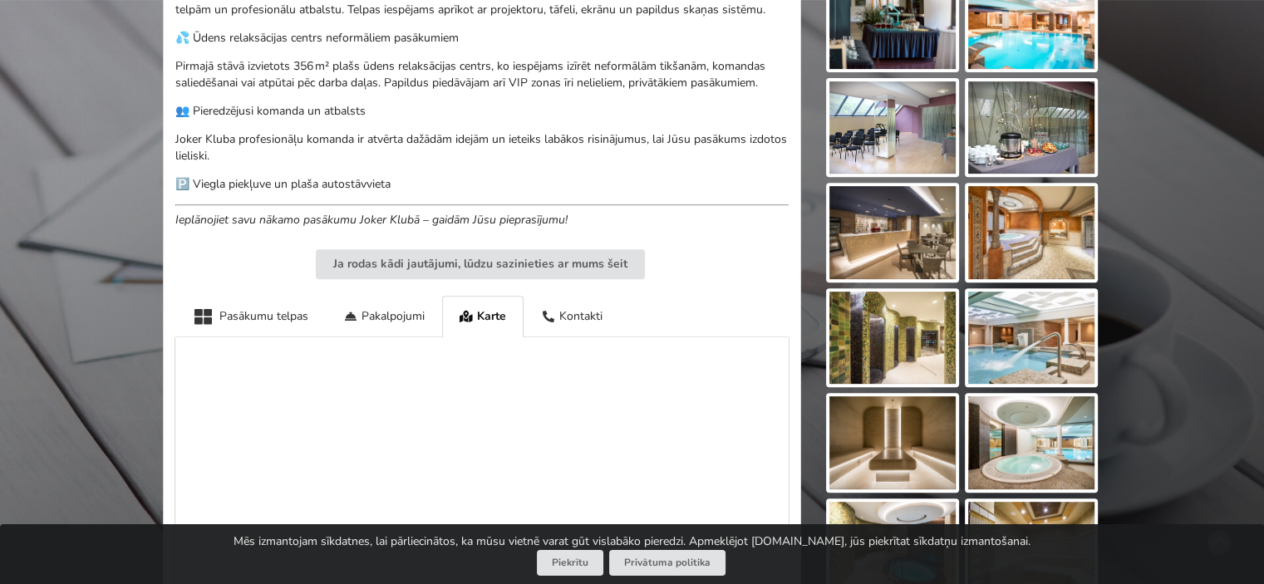
scroll to position [665, 0]
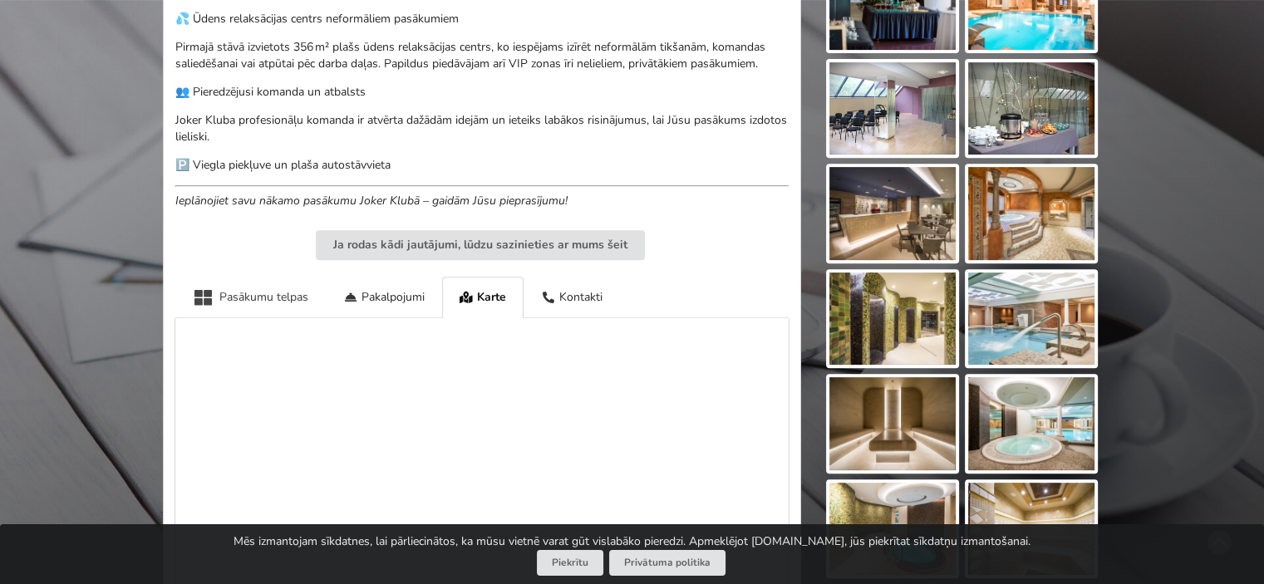
click at [239, 288] on div "Pasākumu telpas" at bounding box center [250, 297] width 150 height 41
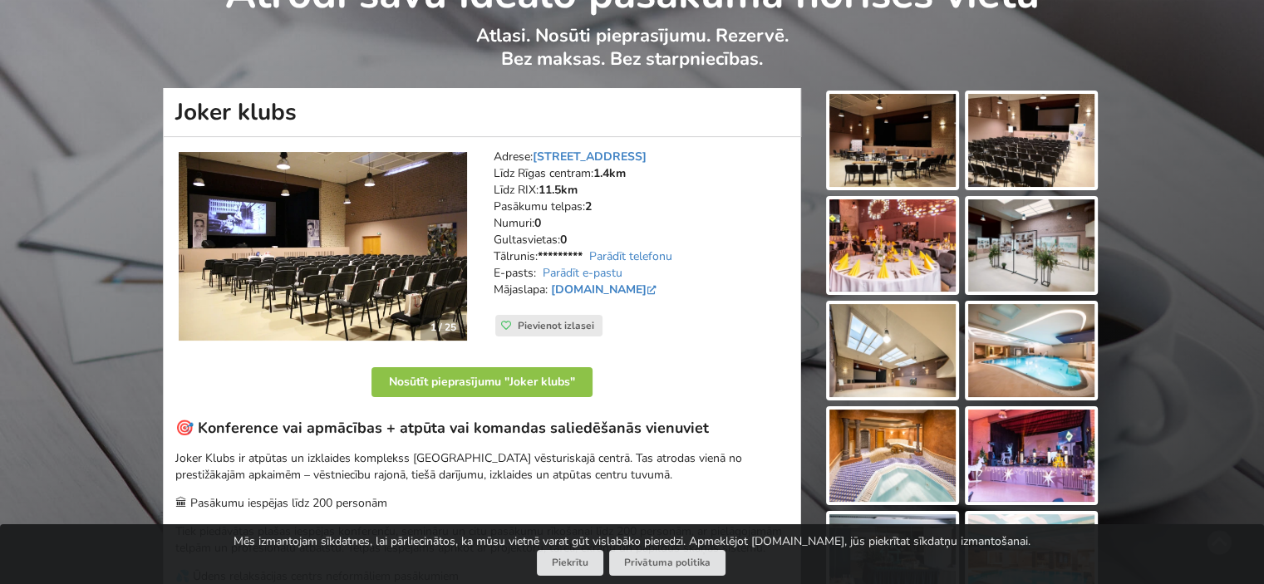
scroll to position [83, 0]
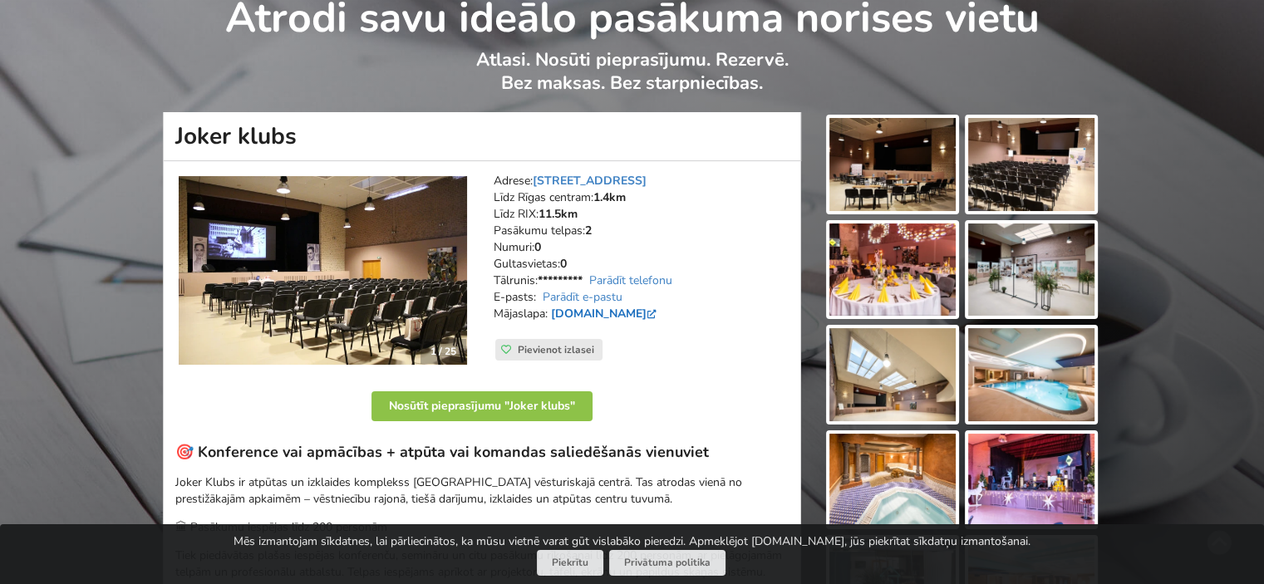
click at [623, 318] on link "[DOMAIN_NAME]" at bounding box center [605, 314] width 109 height 16
click at [608, 316] on link "[DOMAIN_NAME]" at bounding box center [605, 314] width 109 height 16
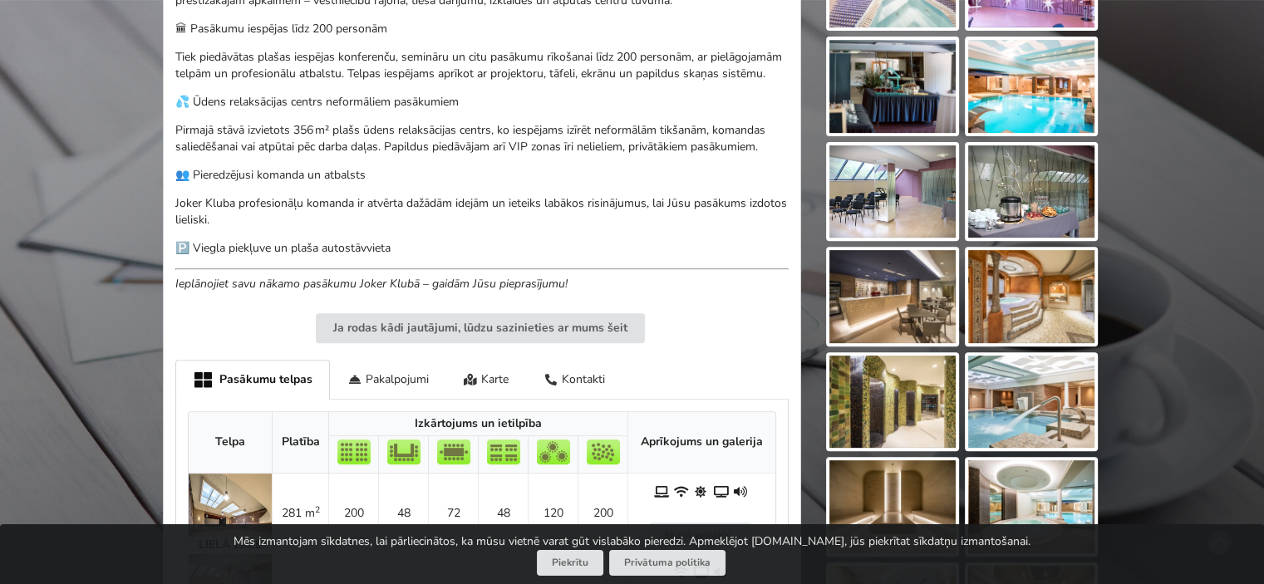
scroll to position [914, 0]
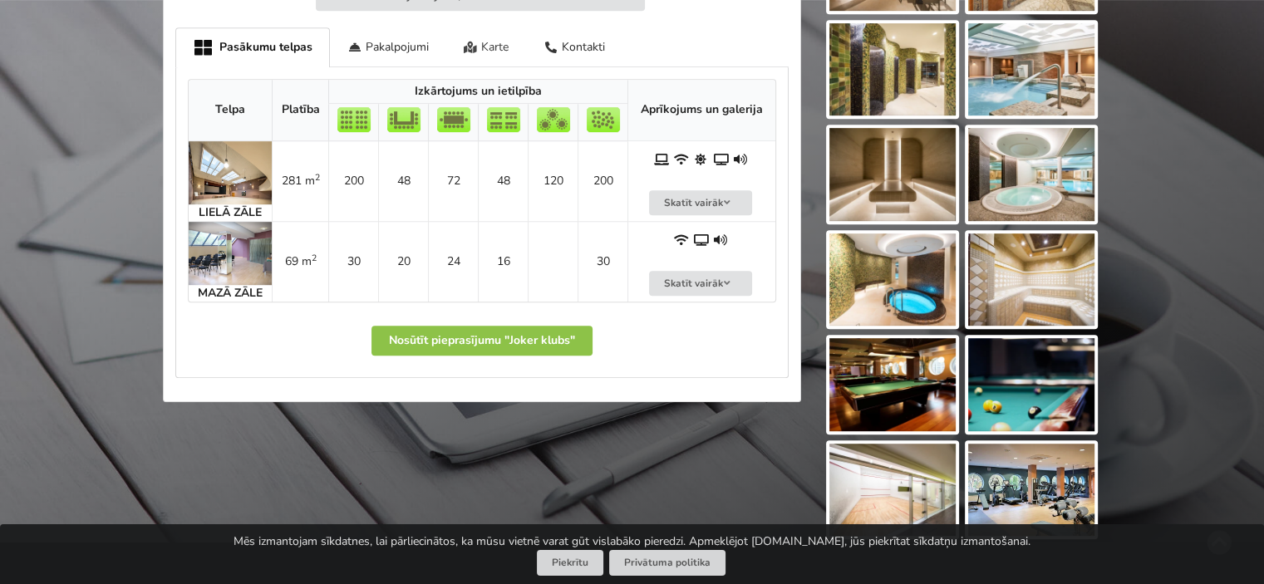
click at [473, 46] on icon at bounding box center [471, 48] width 14 height 12
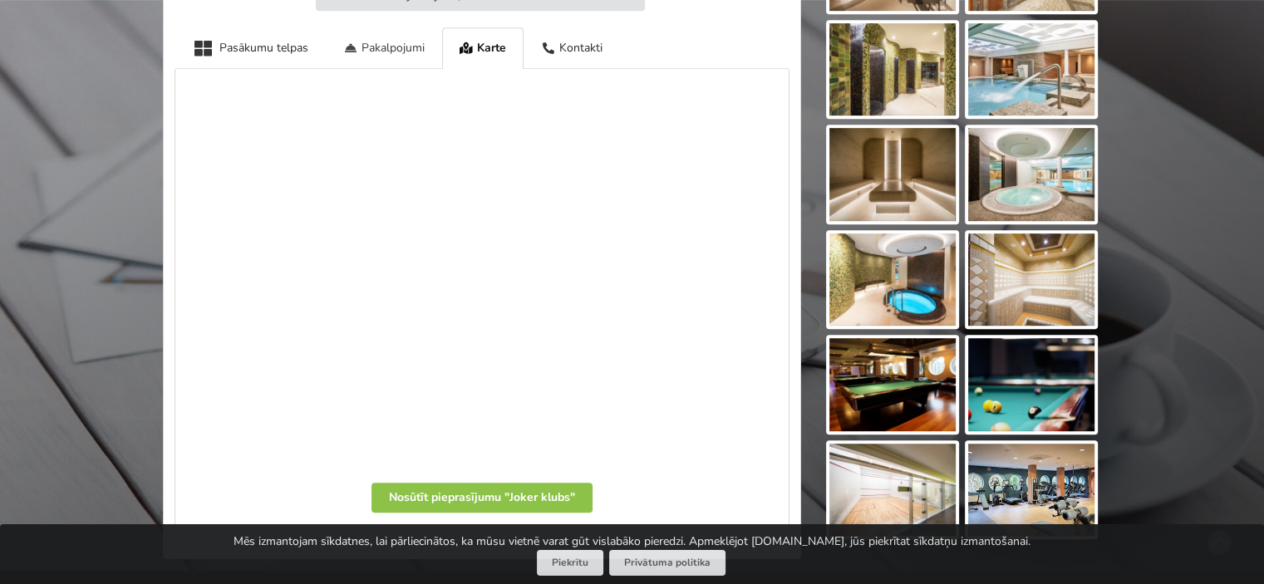
click at [422, 49] on div "Pakalpojumi" at bounding box center [384, 47] width 116 height 41
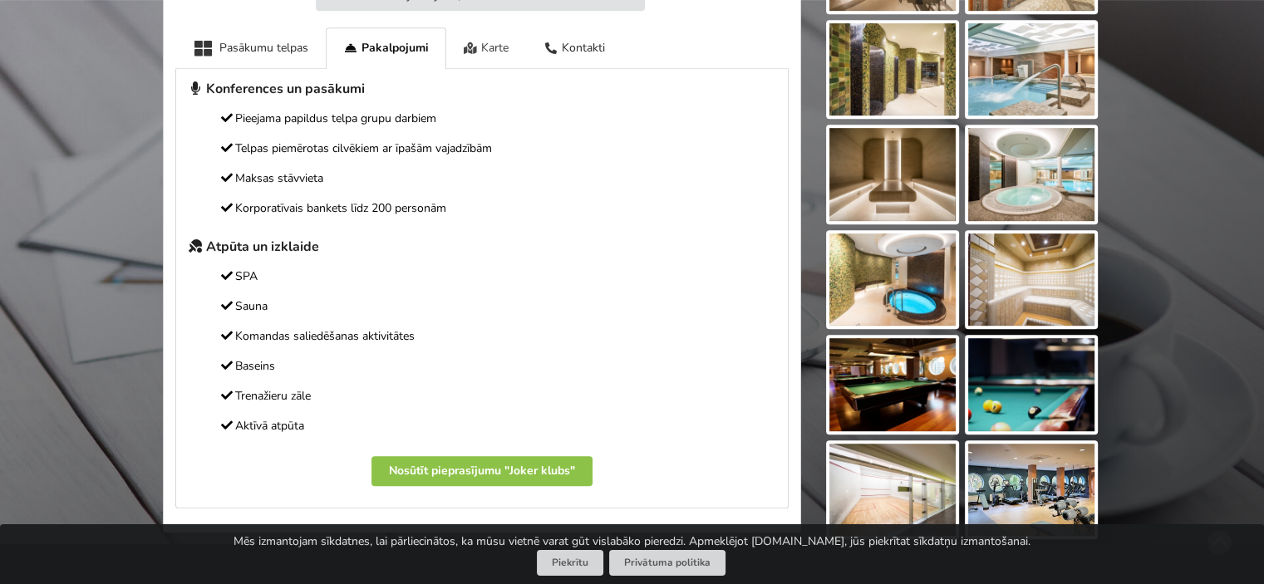
click at [478, 54] on div "Karte" at bounding box center [486, 47] width 81 height 41
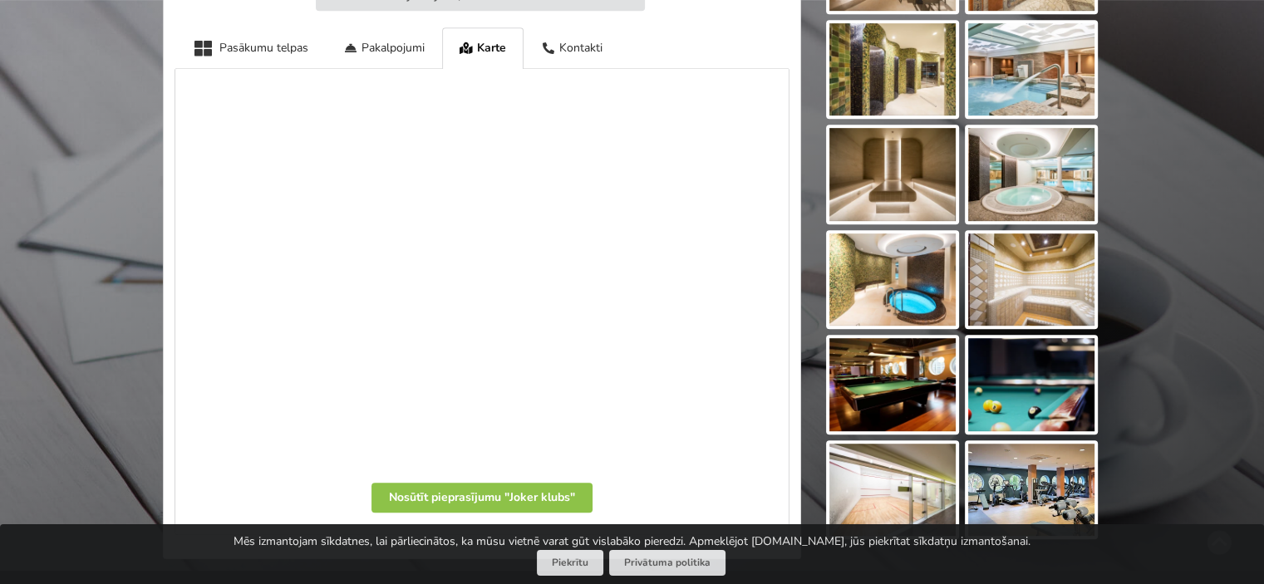
scroll to position [582, 0]
